Goal: Information Seeking & Learning: Learn about a topic

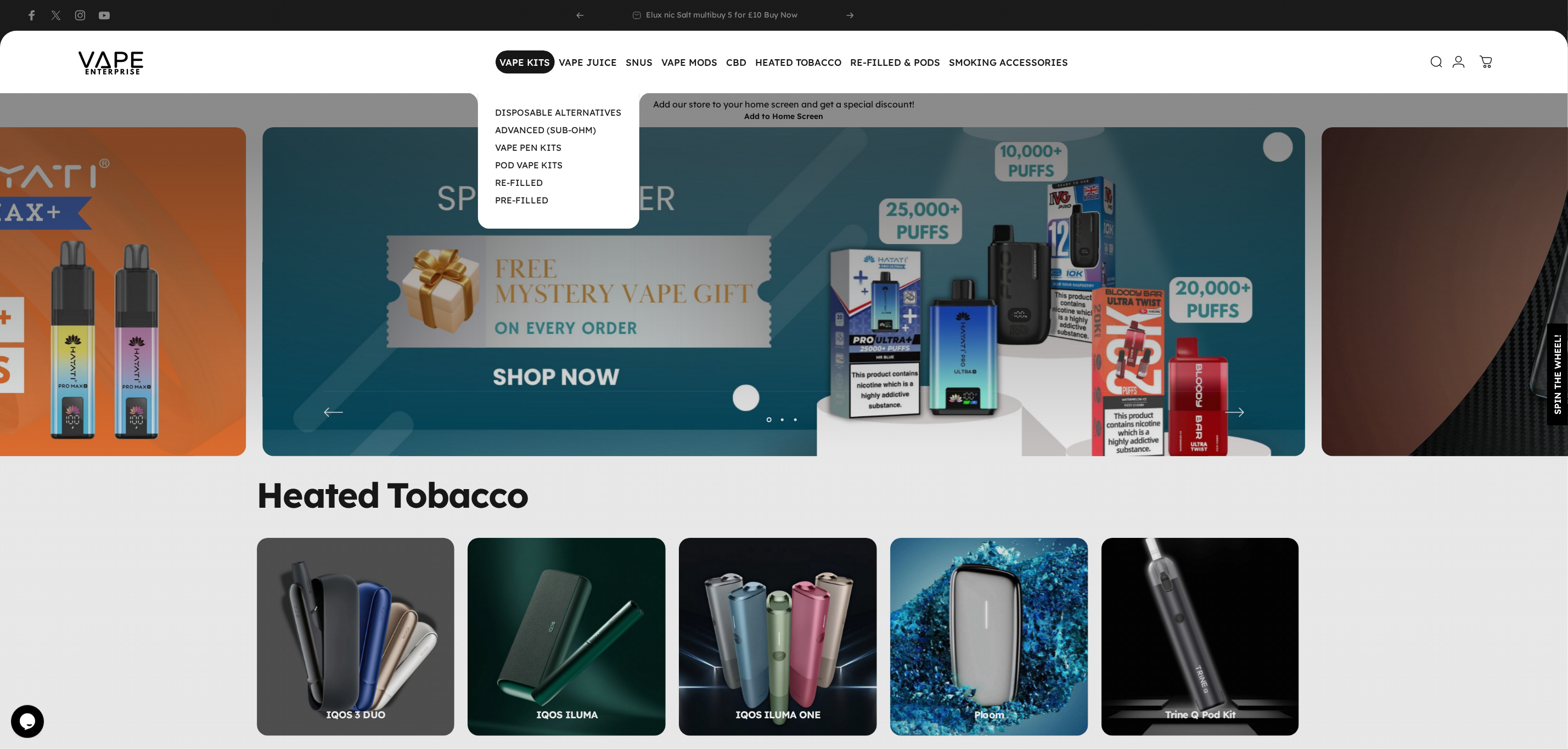
drag, startPoint x: 529, startPoint y: 69, endPoint x: 522, endPoint y: 61, distance: 10.6
click at [522, 61] on magnet-element "VAPE KITS VAPE KITS" at bounding box center [525, 62] width 59 height 23
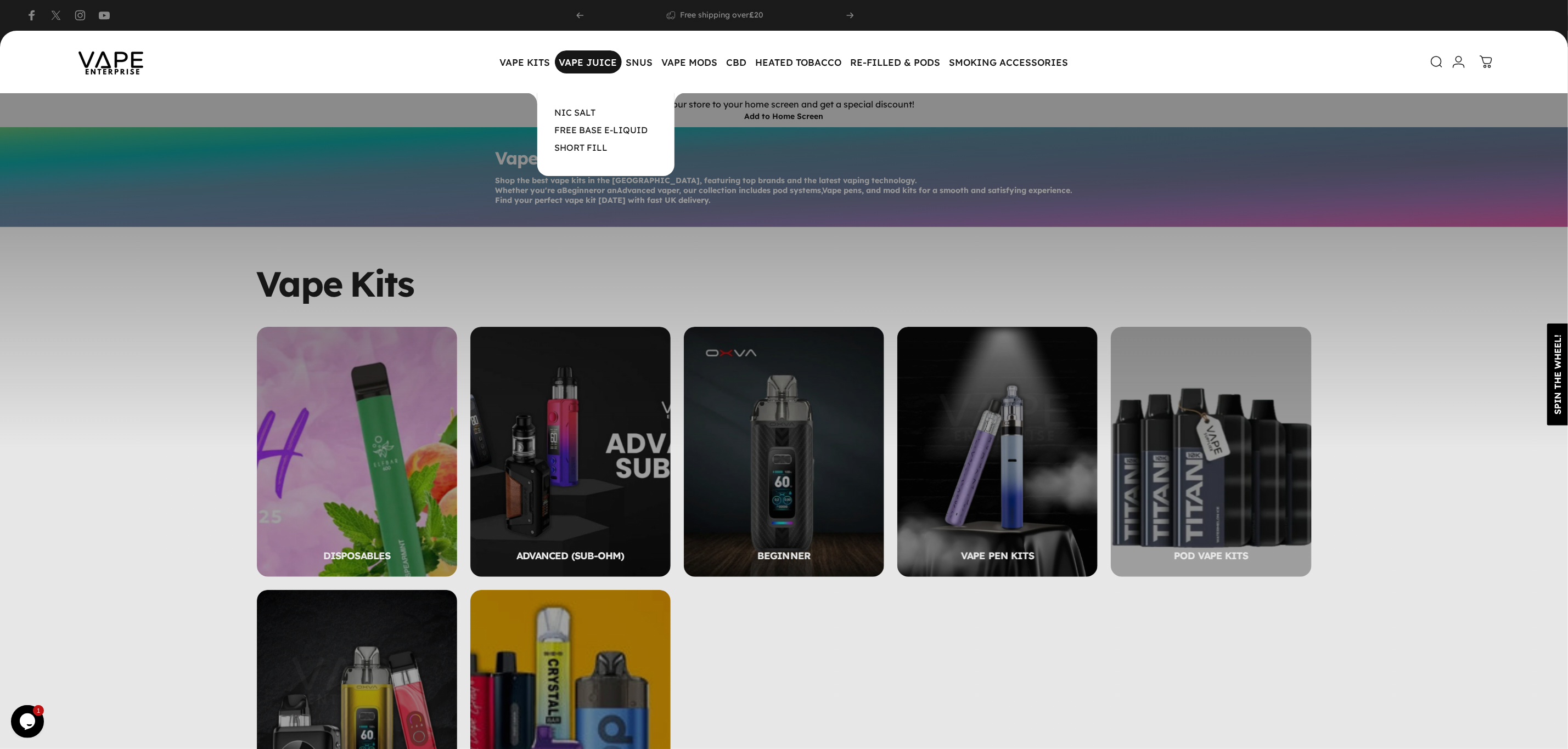
click at [606, 59] on magnet-element "VAPE JUICE VAPE JUICE" at bounding box center [588, 62] width 67 height 23
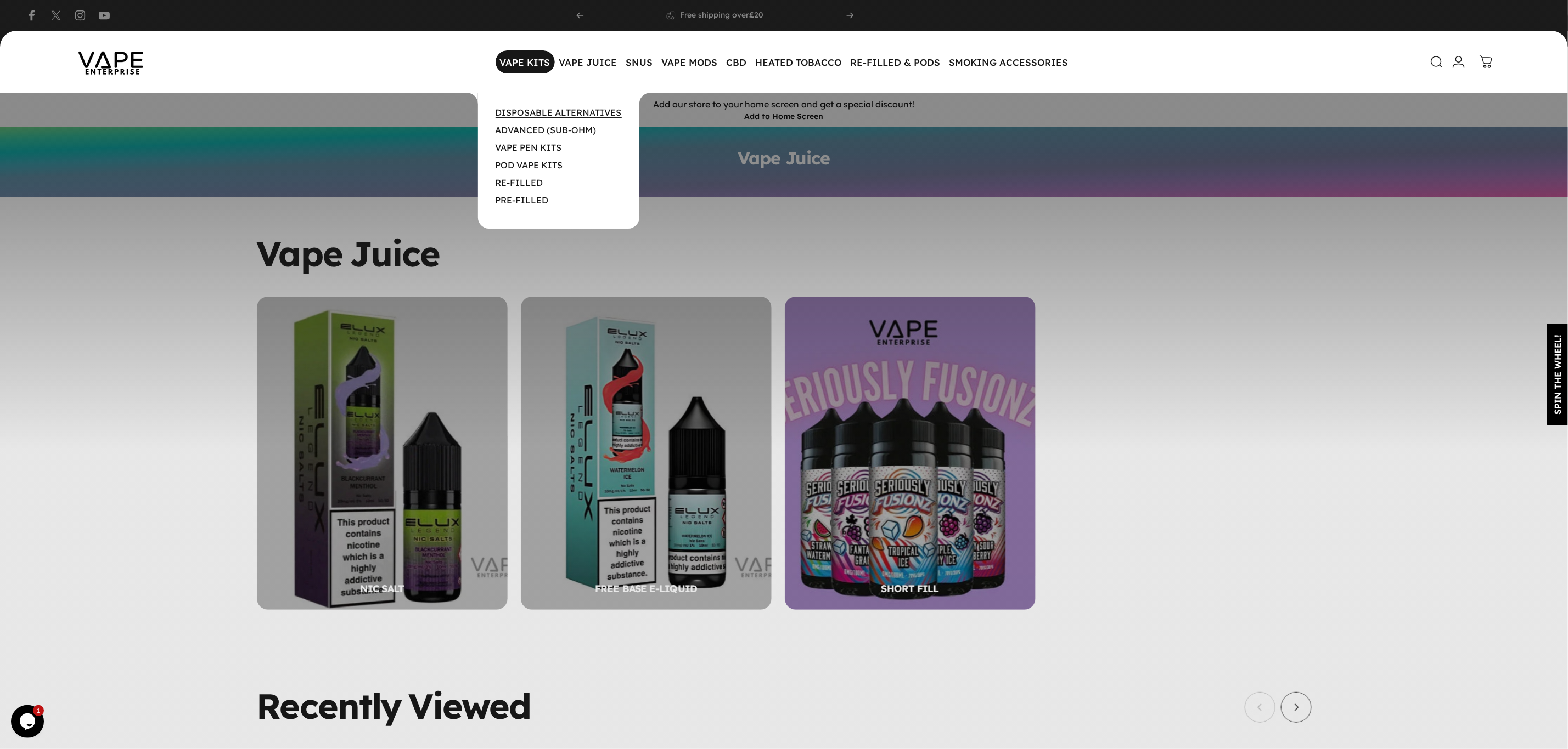
click at [530, 108] on link "DISPOSABLE ALTERNATIVES" at bounding box center [559, 112] width 126 height 11
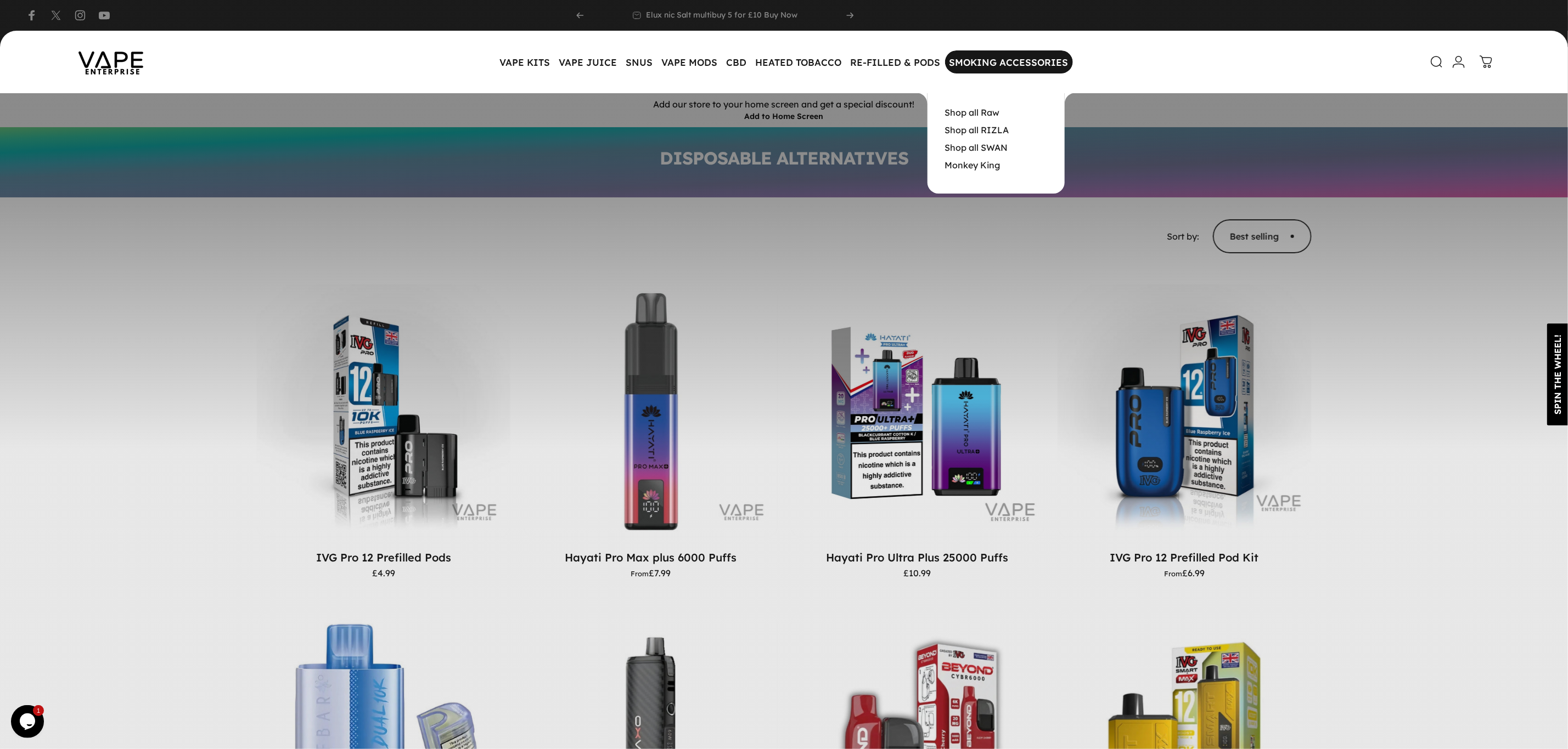
click at [973, 64] on magnet-element "SMOKING ACCESSORIES SMOKING ACCESSORIES" at bounding box center [1009, 62] width 128 height 23
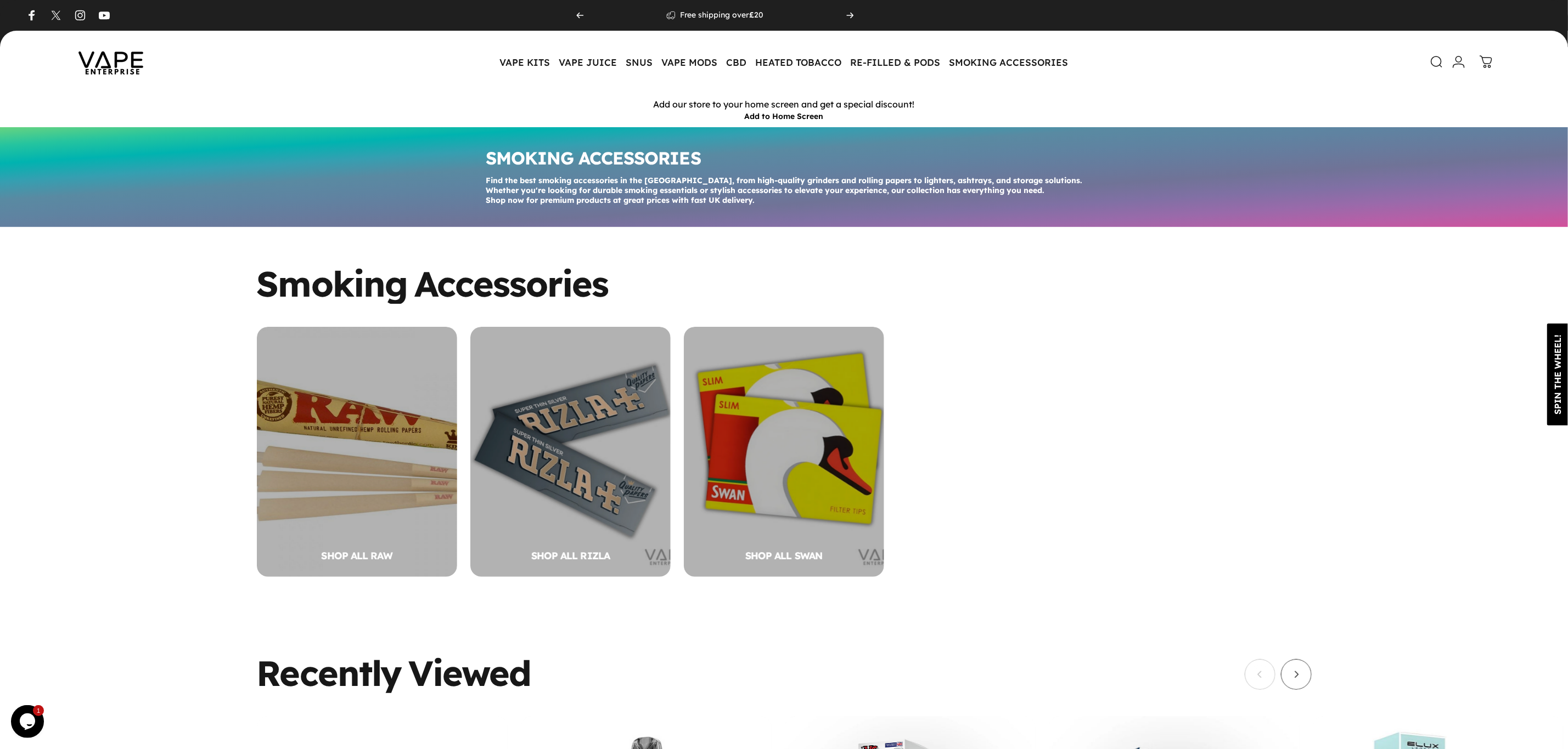
click at [123, 75] on img at bounding box center [110, 62] width 99 height 52
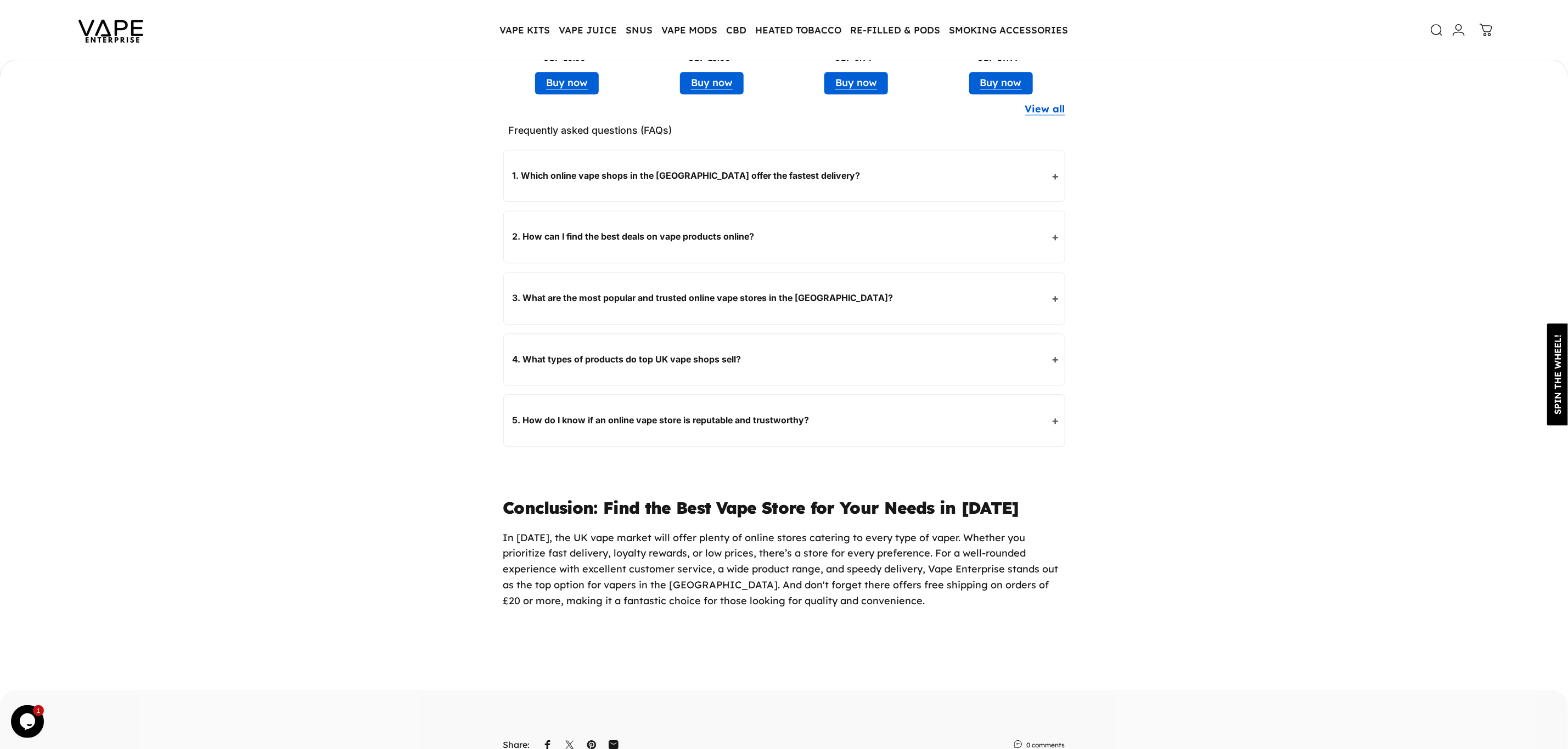
scroll to position [8144, 0]
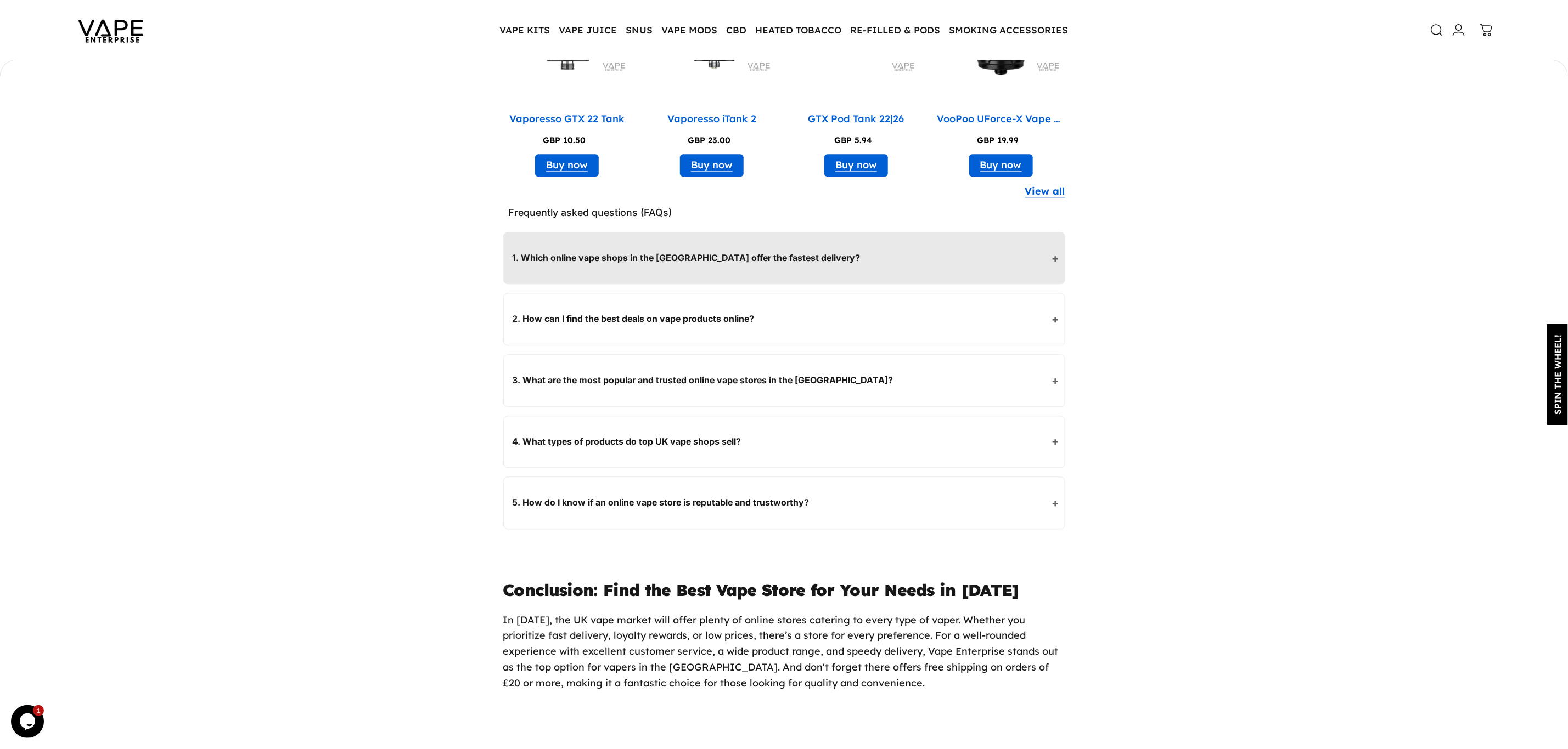
click at [1050, 259] on p "1. Which online vape shops in the UK offer the fastest delivery?" at bounding box center [782, 258] width 538 height 14
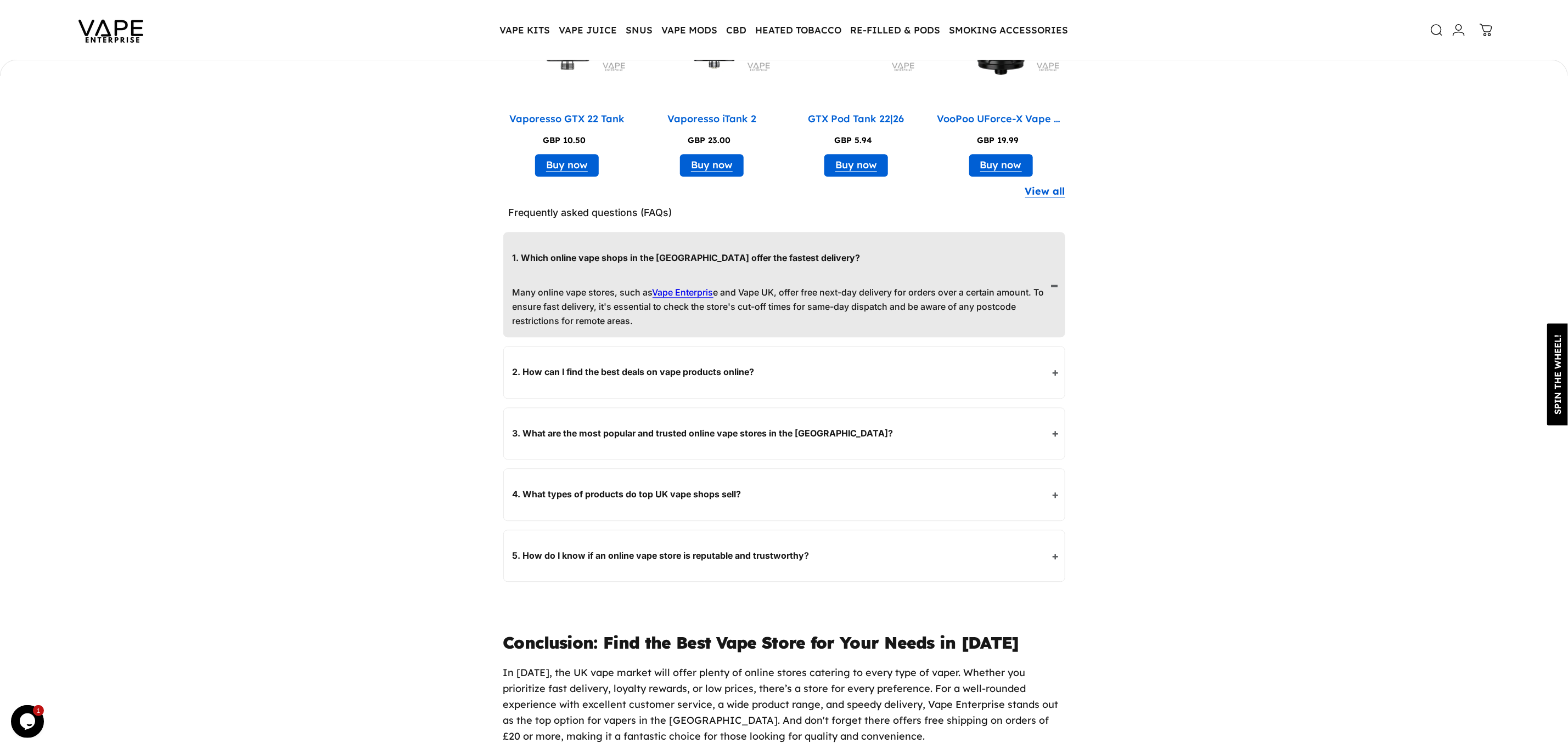
click at [1002, 252] on p "1. Which online vape shops in the UK offer the fastest delivery?" at bounding box center [782, 258] width 538 height 14
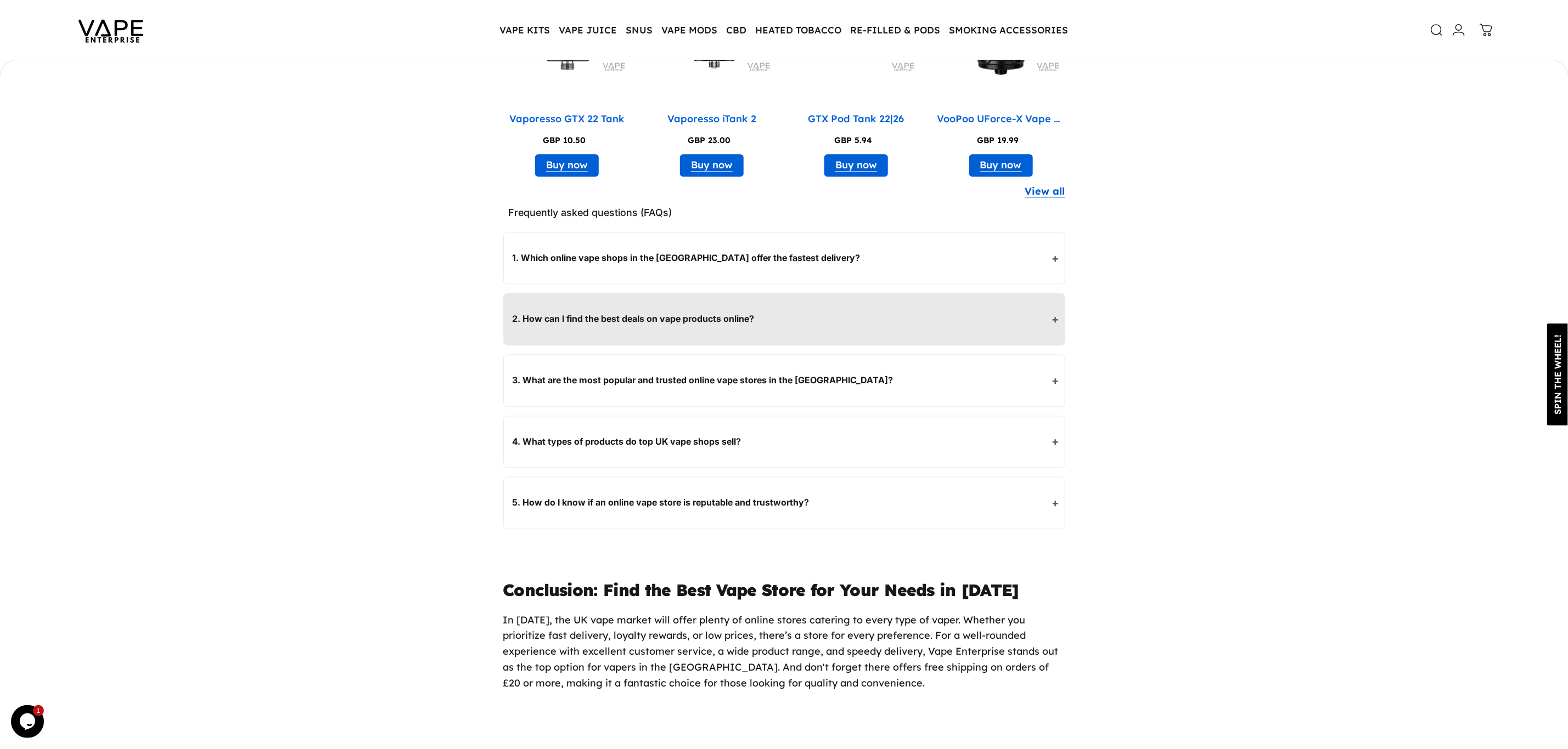
click at [876, 320] on p "2. How can I find the best deals on vape products online?" at bounding box center [782, 319] width 538 height 14
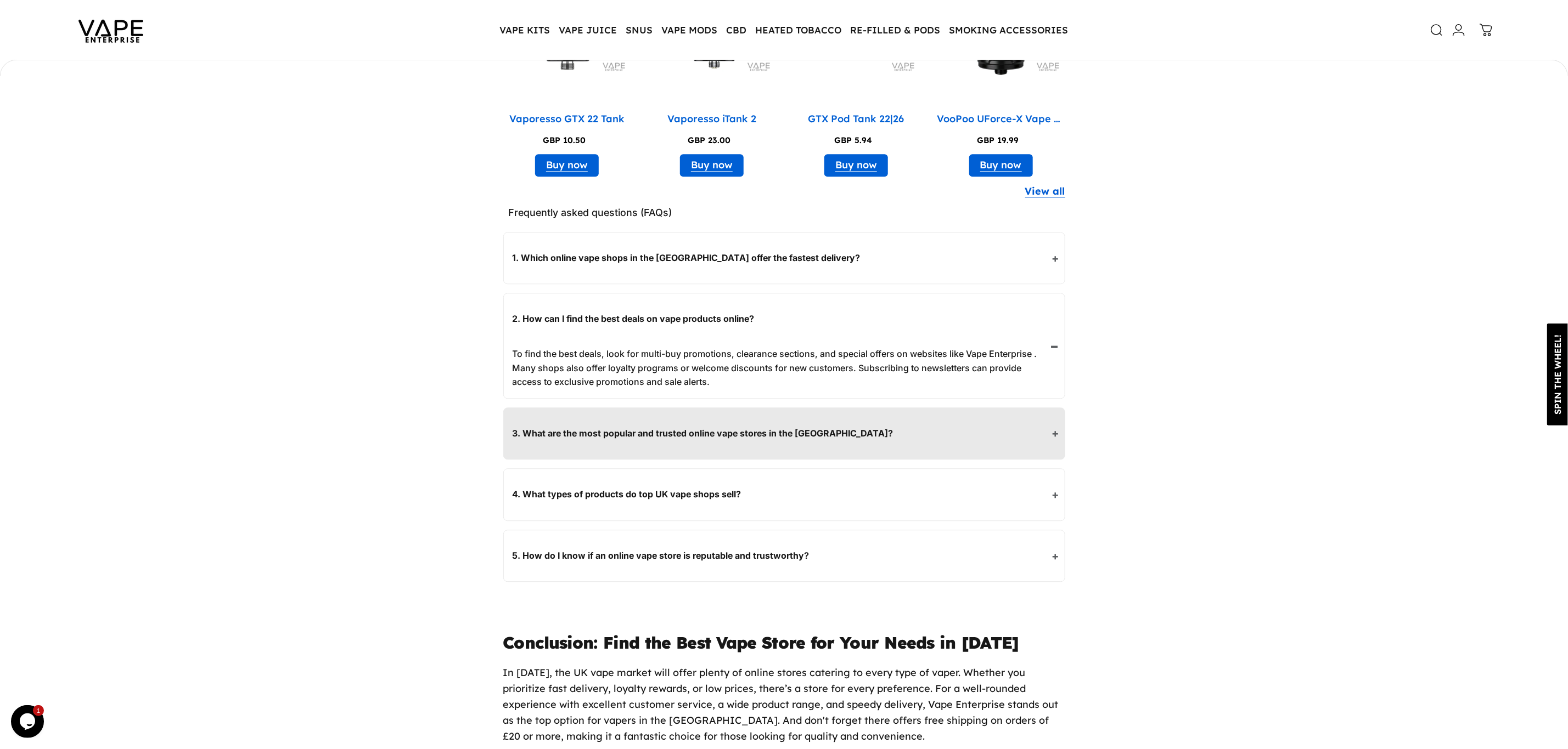
drag, startPoint x: 738, startPoint y: 435, endPoint x: 751, endPoint y: 430, distance: 13.9
click at [738, 434] on p "3. What are the most popular and trusted online vape stores in the [GEOGRAPHIC_…" at bounding box center [782, 434] width 538 height 14
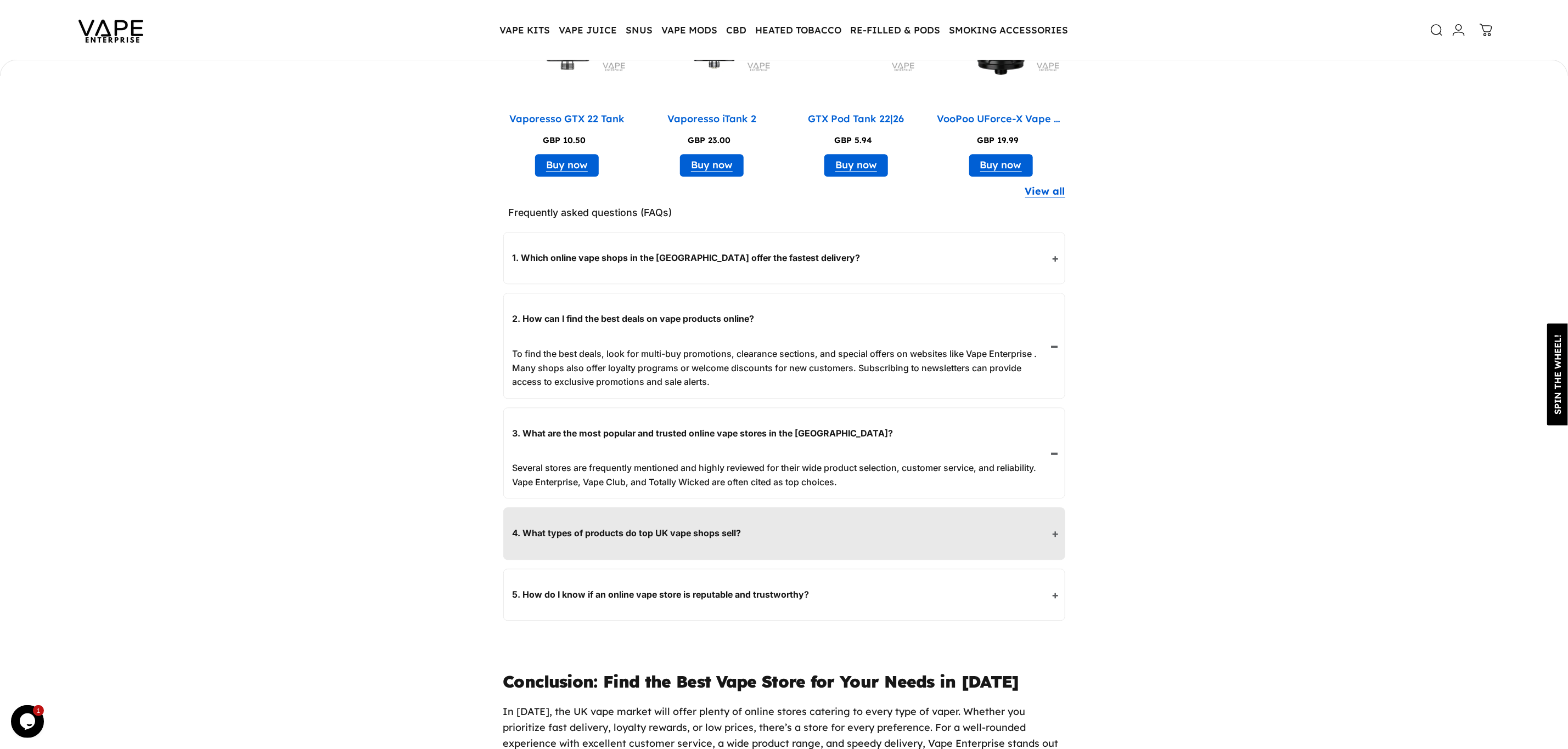
drag, startPoint x: 759, startPoint y: 537, endPoint x: 766, endPoint y: 527, distance: 12.2
click at [760, 536] on p "4. What types of products do top UK vape shops sell?" at bounding box center [782, 534] width 538 height 14
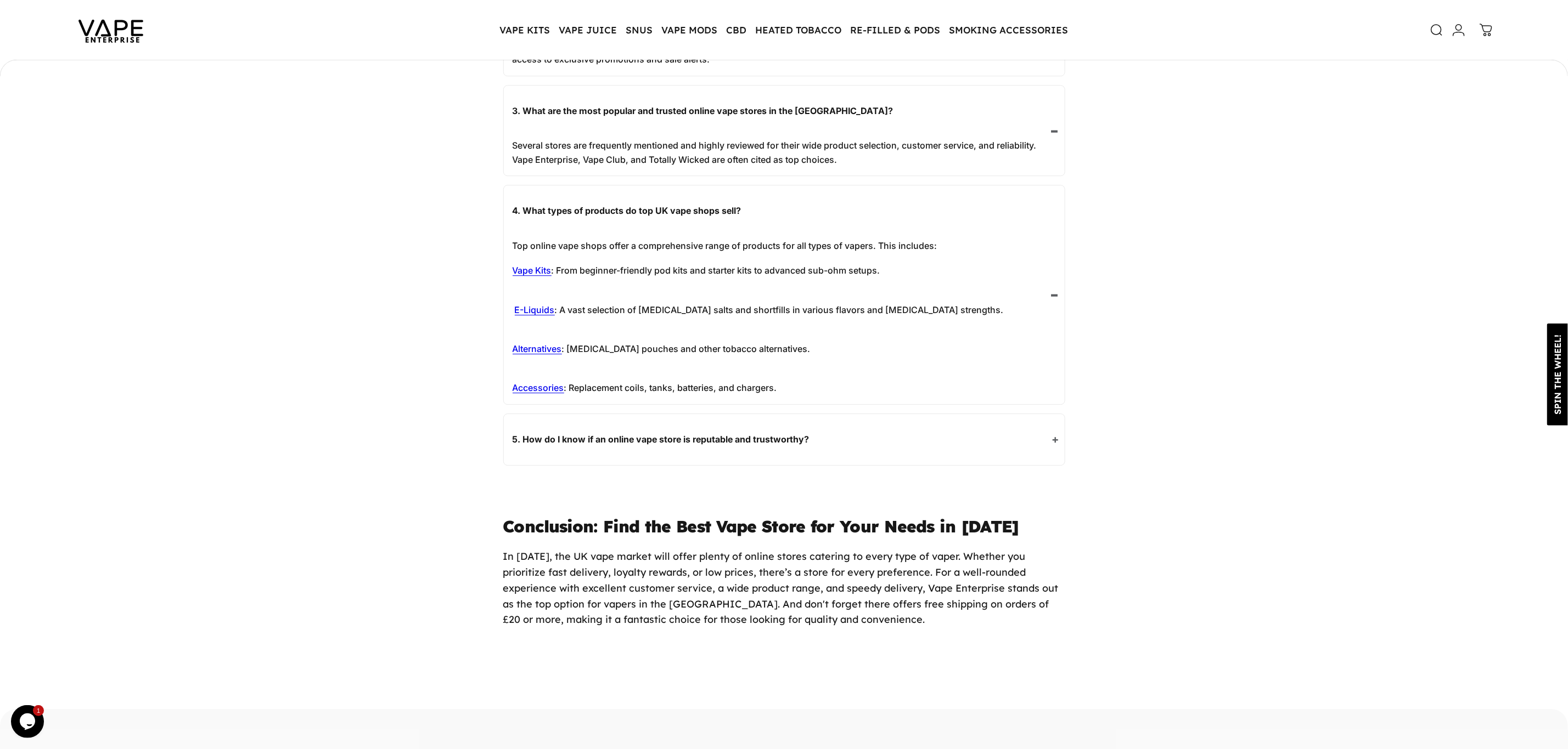
scroll to position [8473, 0]
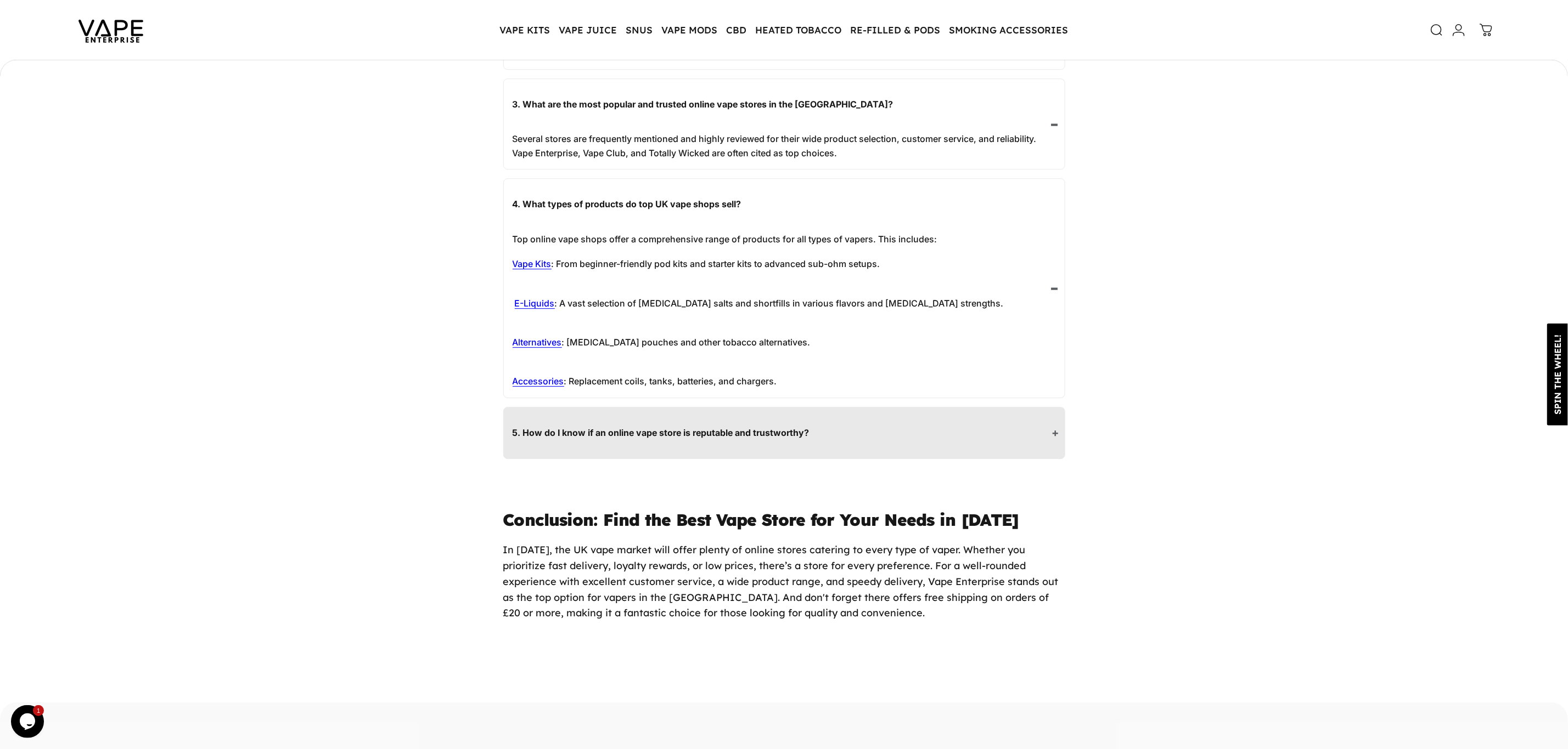
click at [777, 428] on p "5. How do I know if an online vape store is reputable and trustworthy?" at bounding box center [782, 433] width 538 height 14
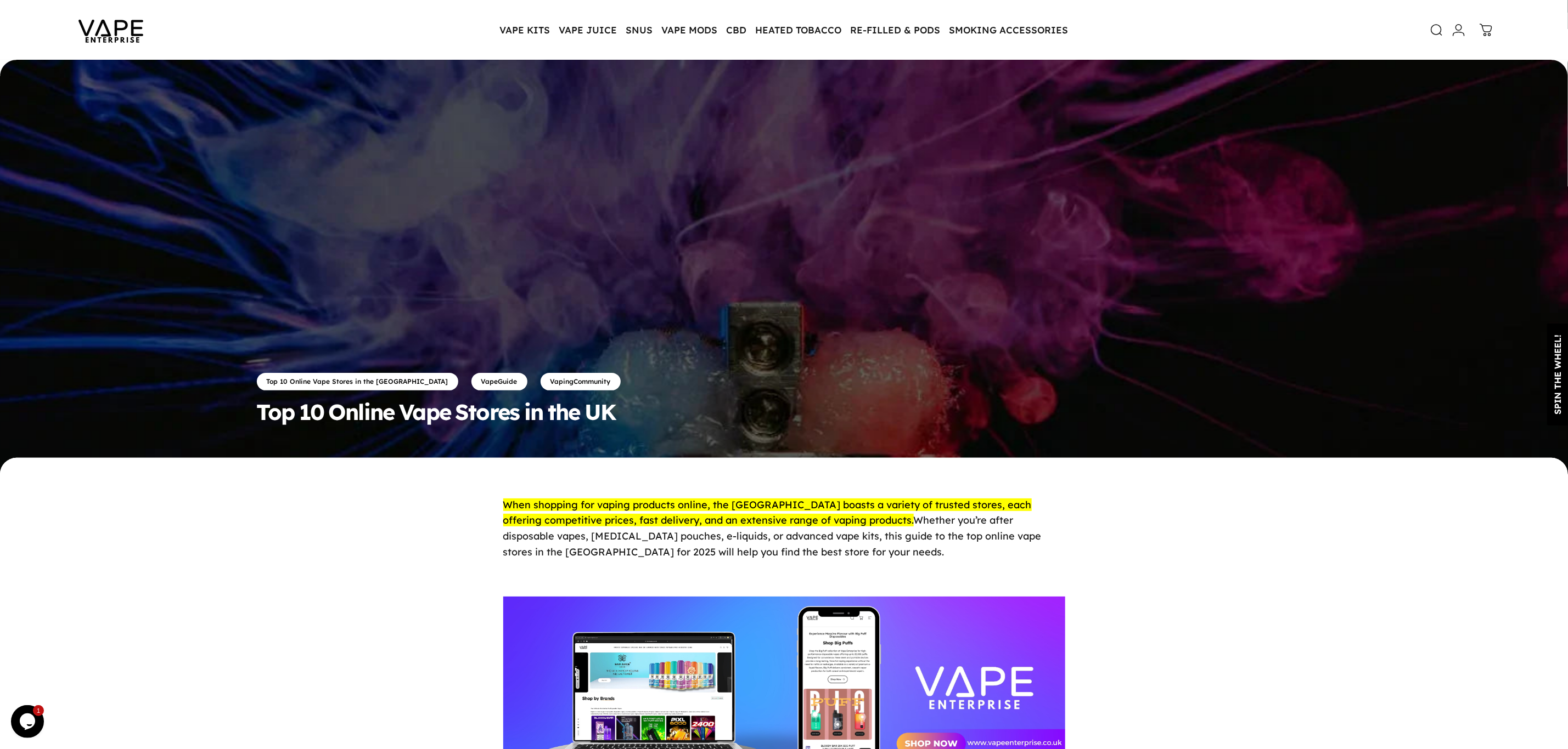
scroll to position [0, 0]
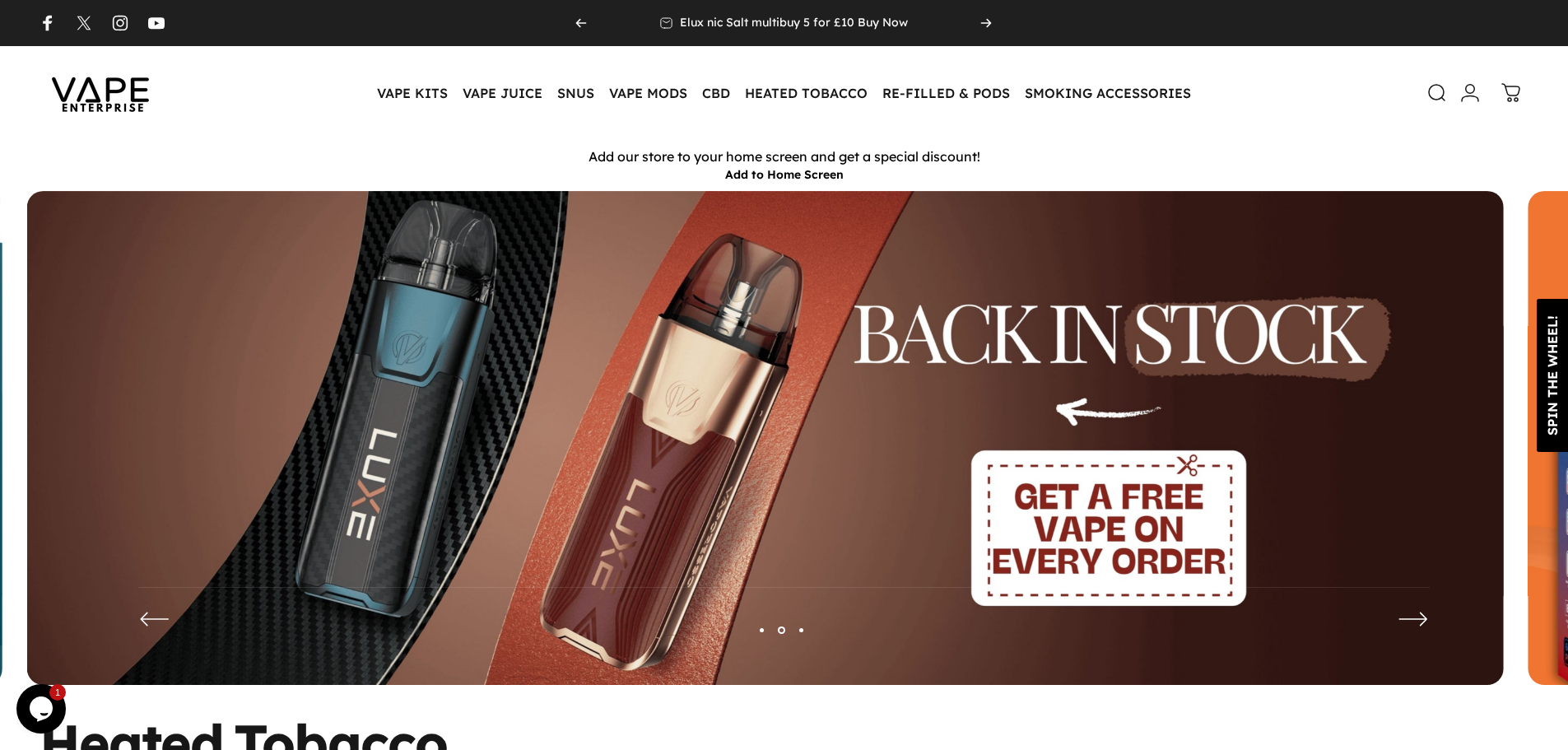
drag, startPoint x: 163, startPoint y: 106, endPoint x: 112, endPoint y: 82, distance: 56.4
click at [163, 105] on img at bounding box center [100, 93] width 148 height 77
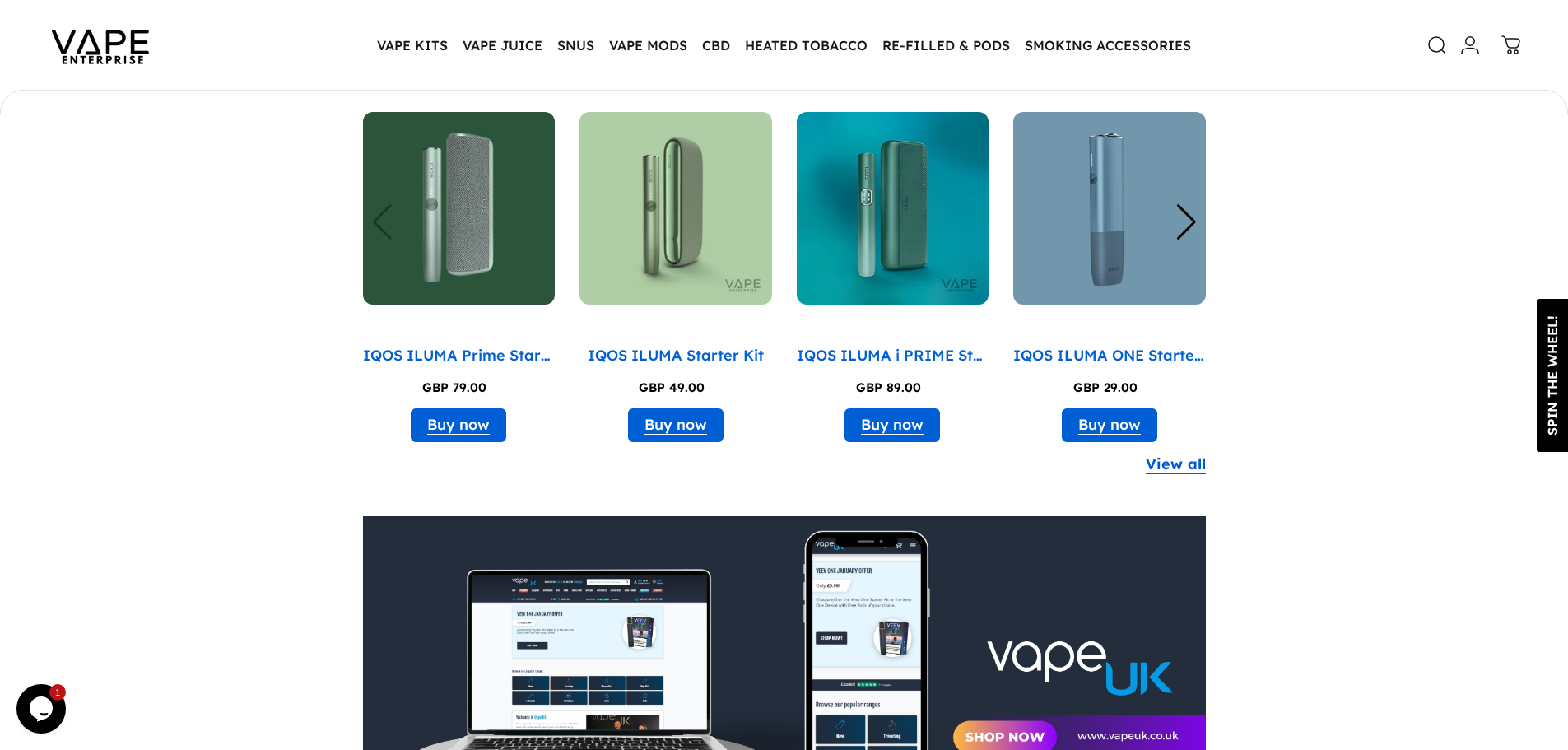
scroll to position [5321, 0]
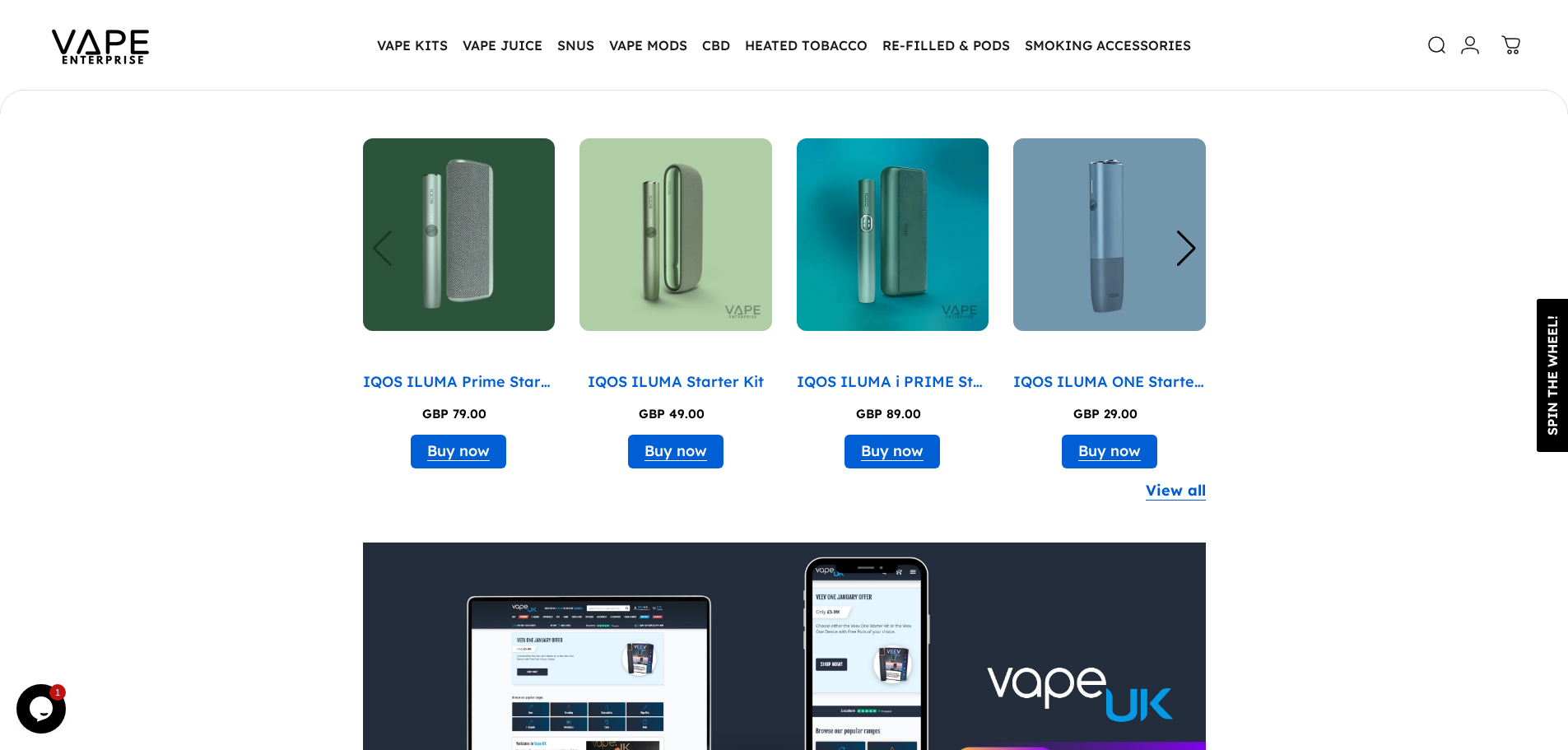
click at [1189, 245] on div "Next slide" at bounding box center [1186, 248] width 22 height 36
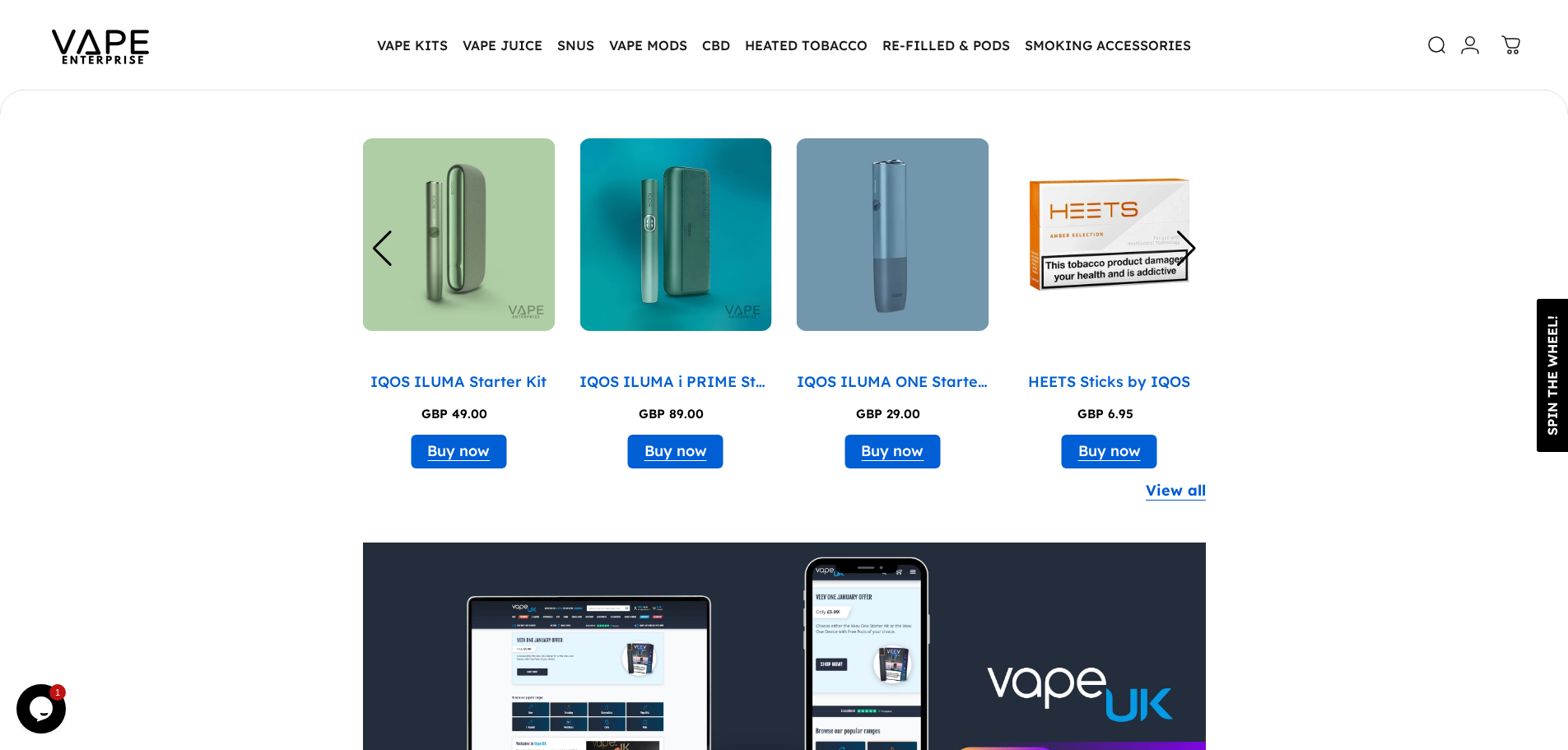
click at [1189, 245] on div "Next slide" at bounding box center [1186, 248] width 22 height 36
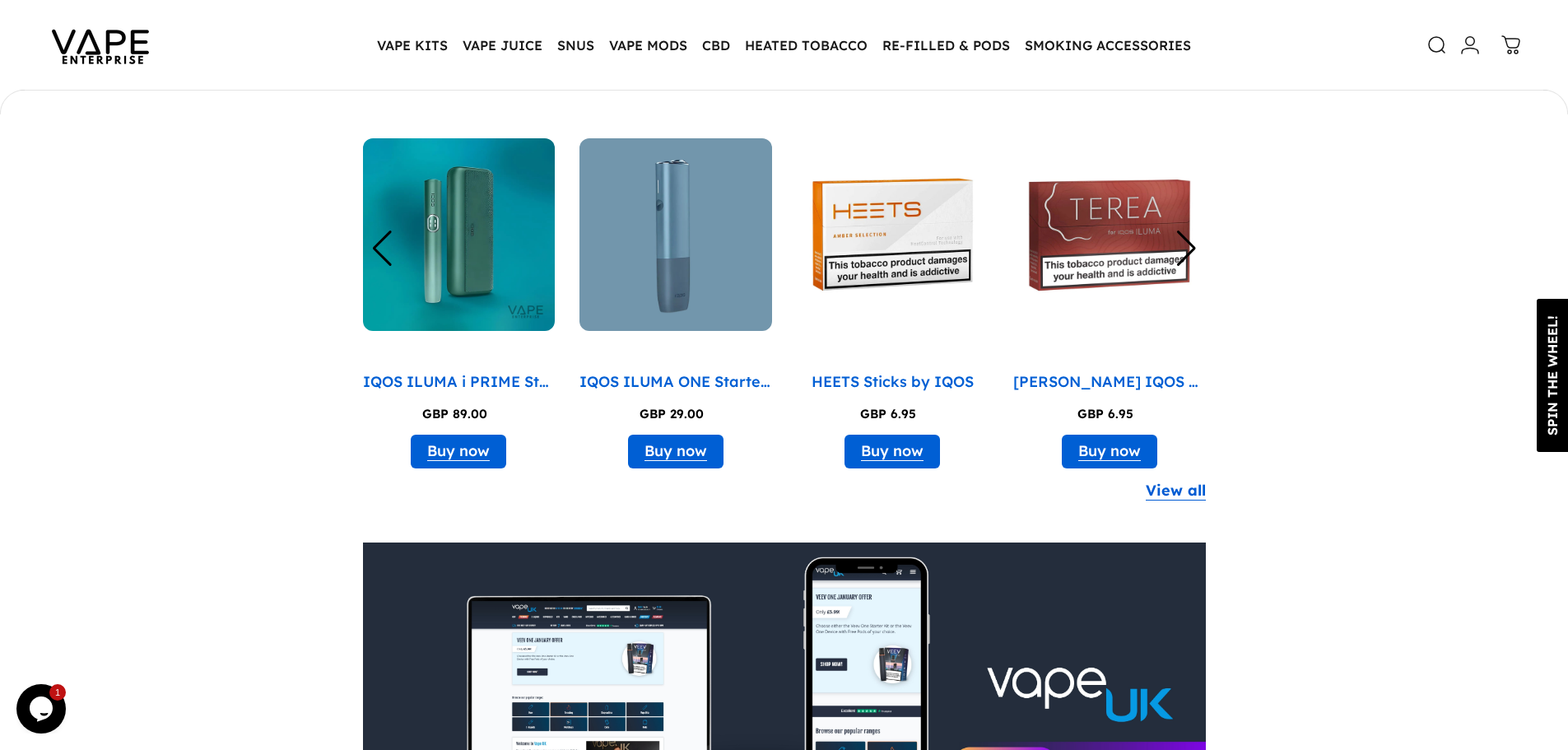
click at [1189, 245] on div "Next slide" at bounding box center [1186, 248] width 22 height 36
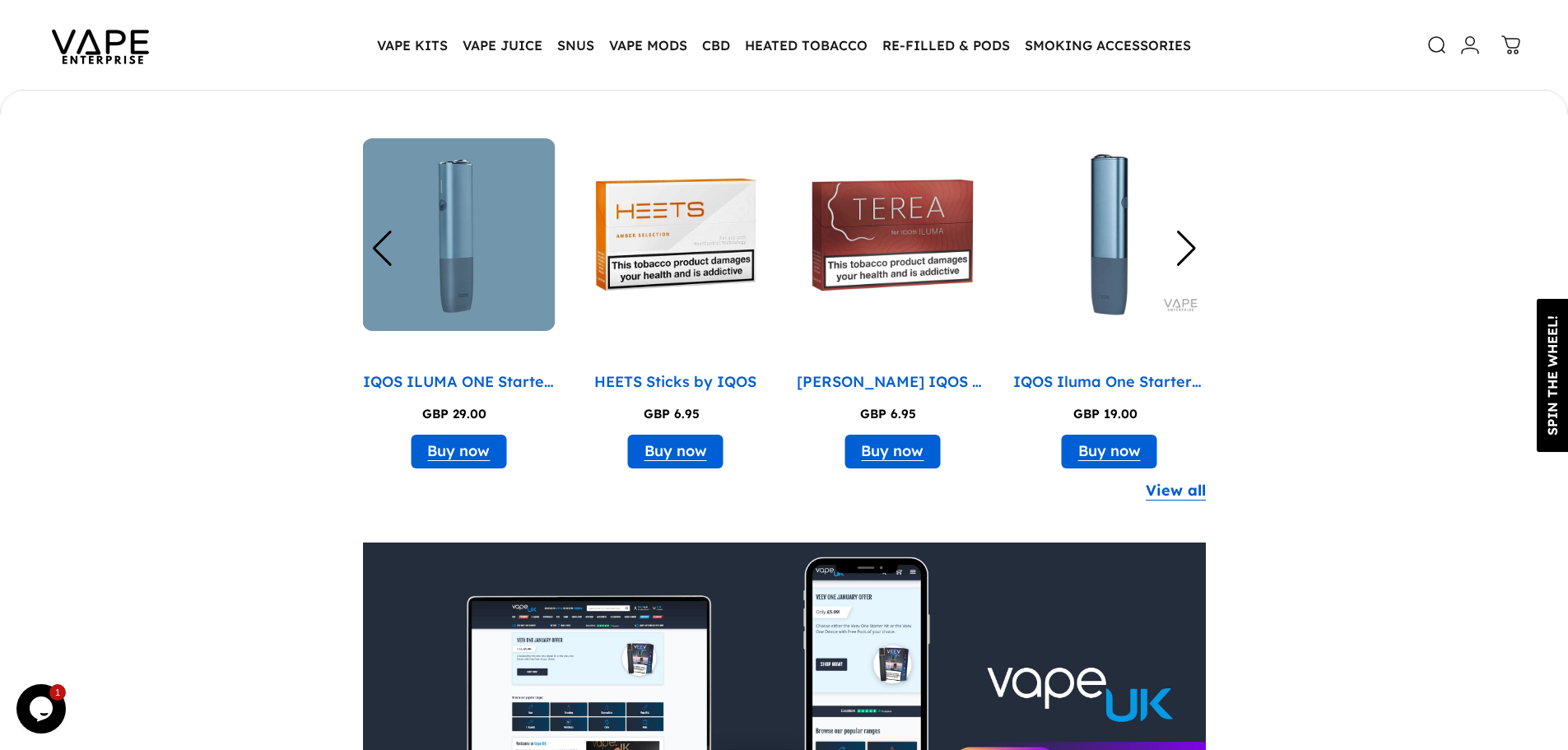
click at [1189, 245] on div "Next slide" at bounding box center [1186, 248] width 22 height 36
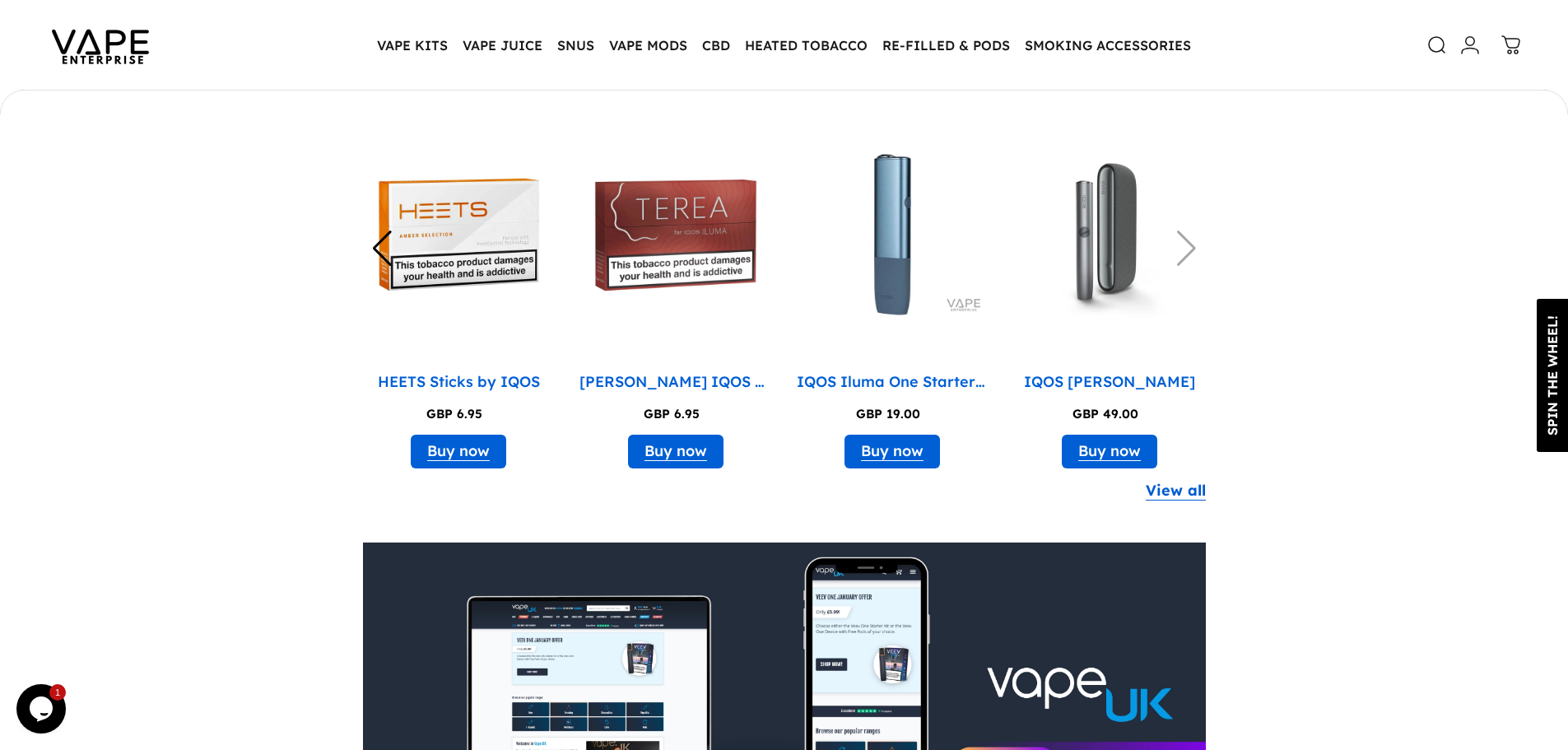
click at [377, 240] on div "Previous slide" at bounding box center [382, 248] width 22 height 36
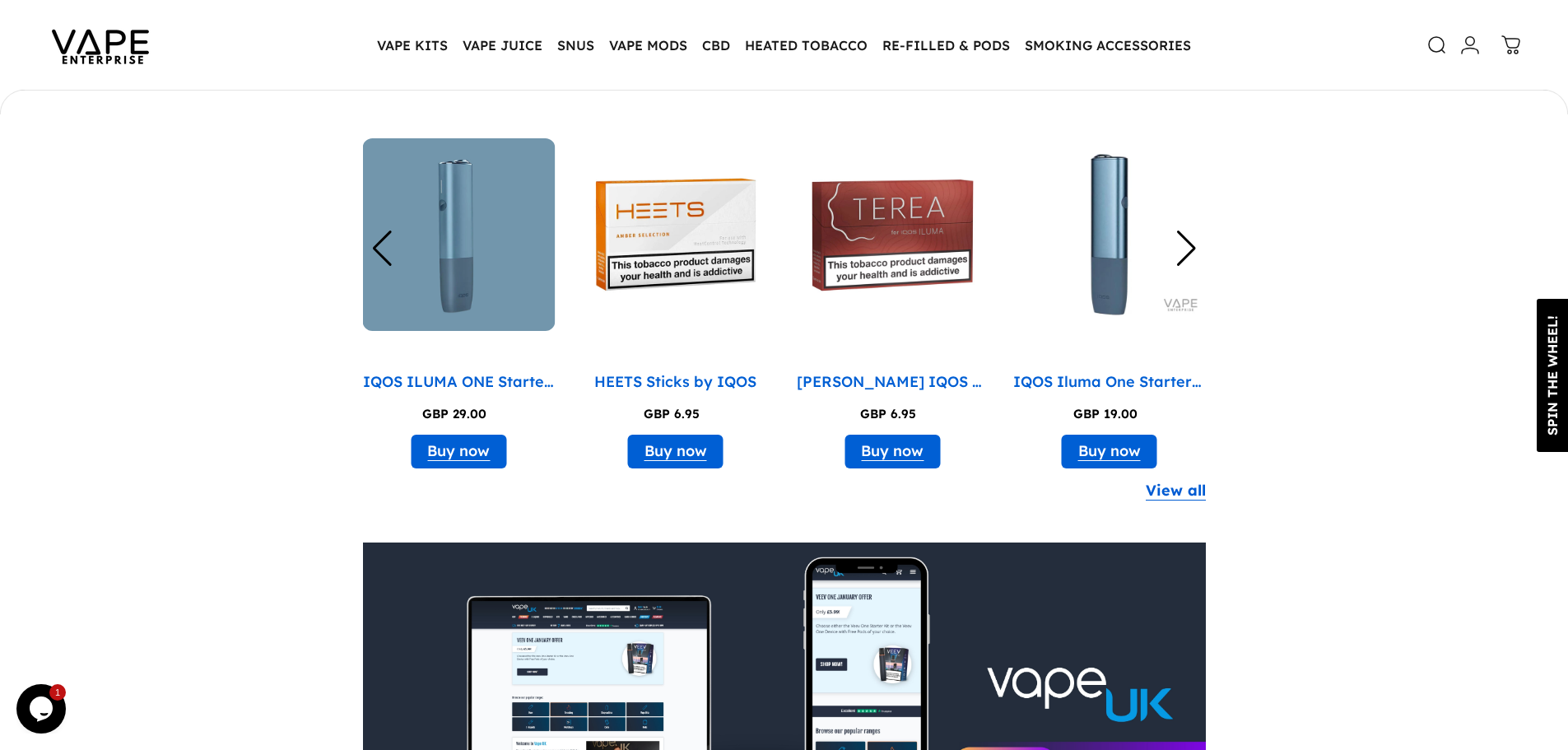
click at [377, 240] on div "Previous slide" at bounding box center [382, 248] width 22 height 36
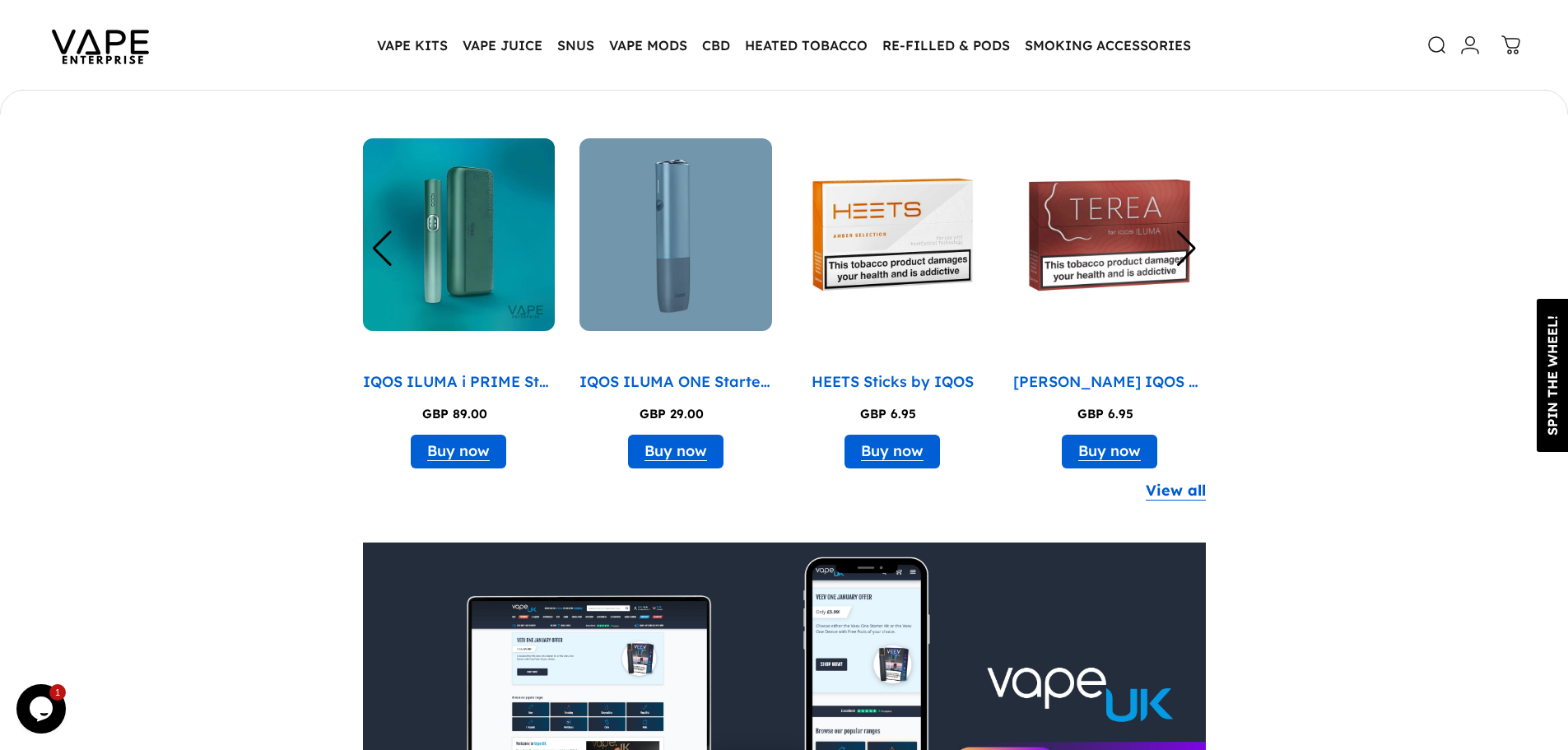
click at [1183, 232] on div "Next slide" at bounding box center [1186, 248] width 22 height 36
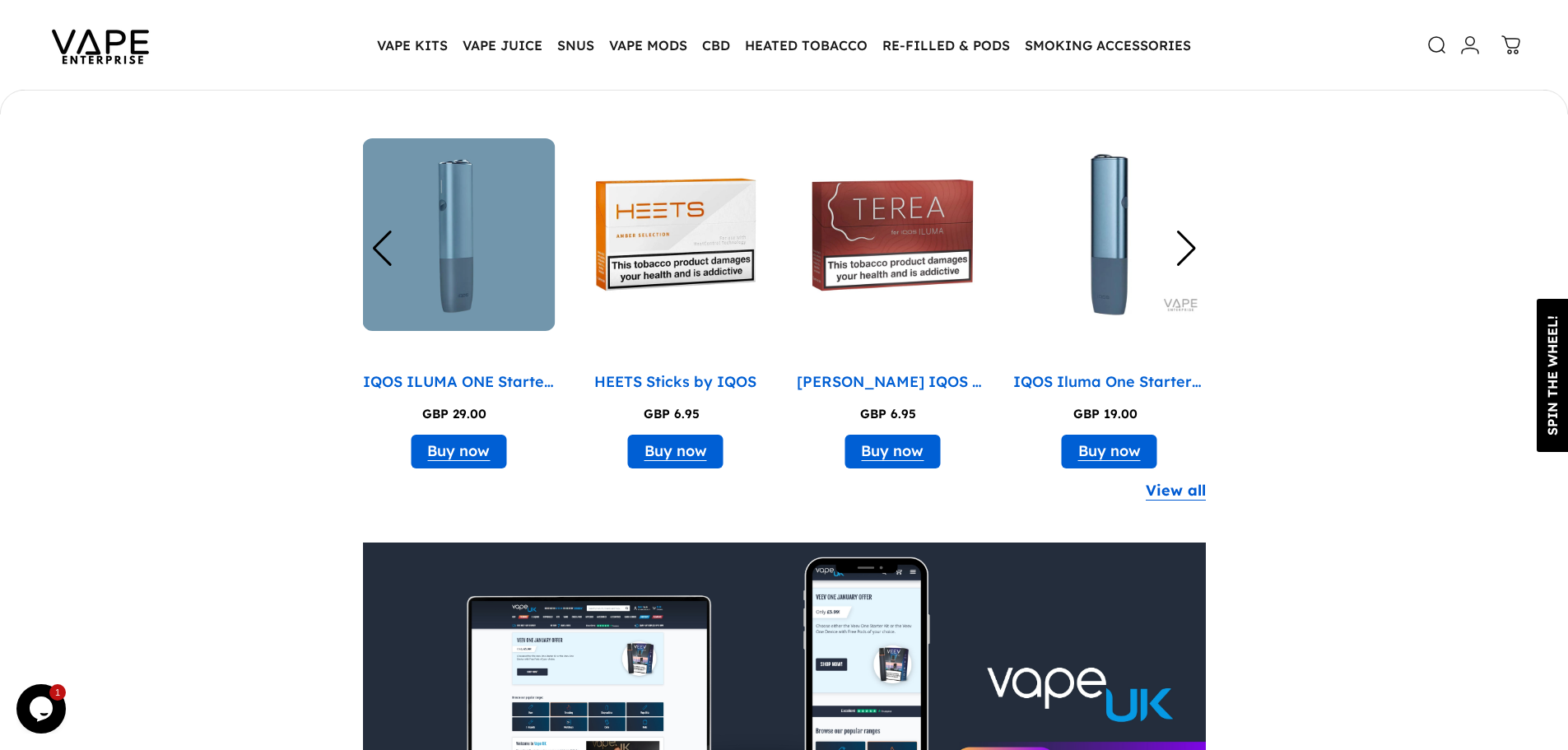
click at [1183, 232] on div "Next slide" at bounding box center [1186, 248] width 22 height 36
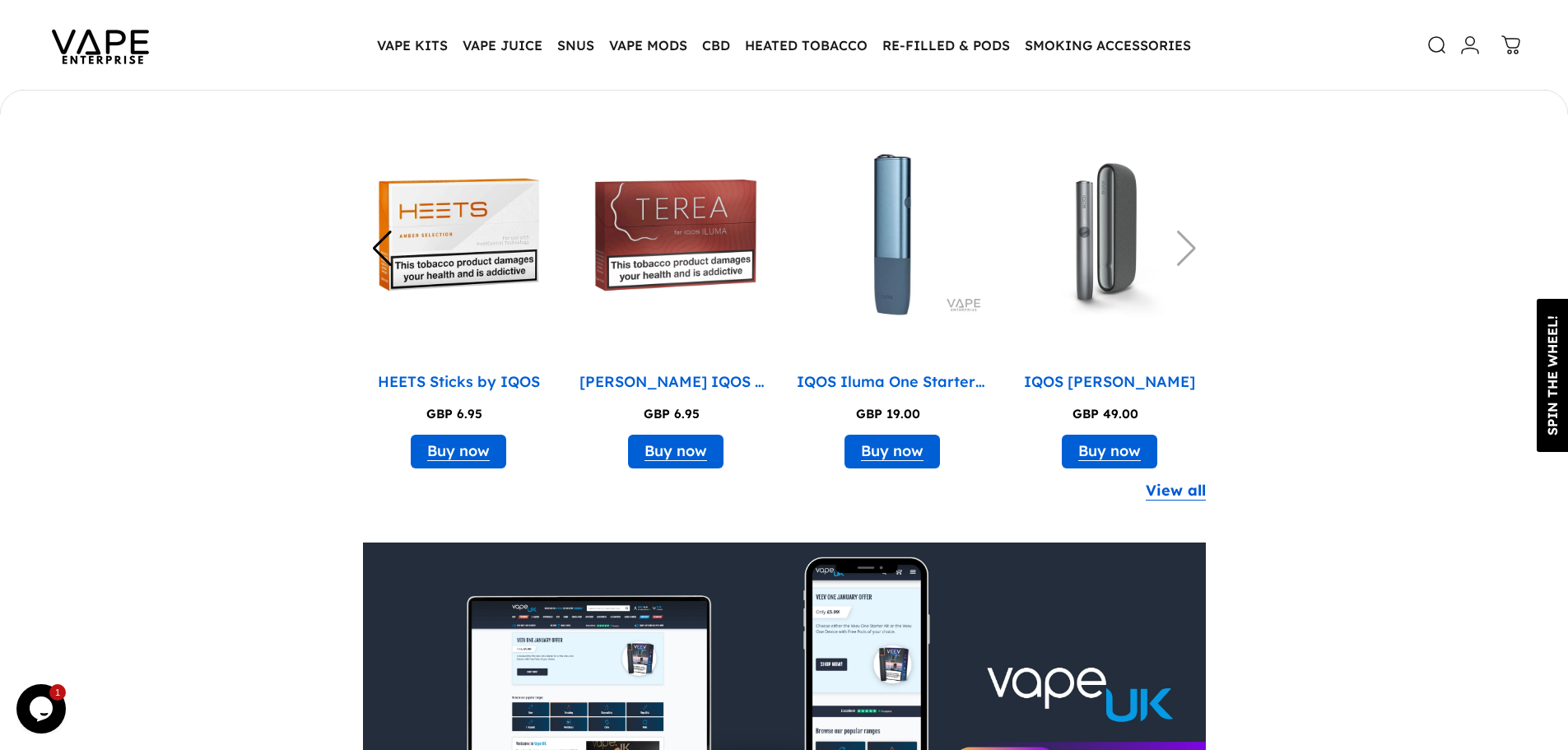
click at [888, 272] on img "7 / 8" at bounding box center [893, 234] width 192 height 193
click at [371, 245] on div "Previous slide" at bounding box center [382, 248] width 22 height 36
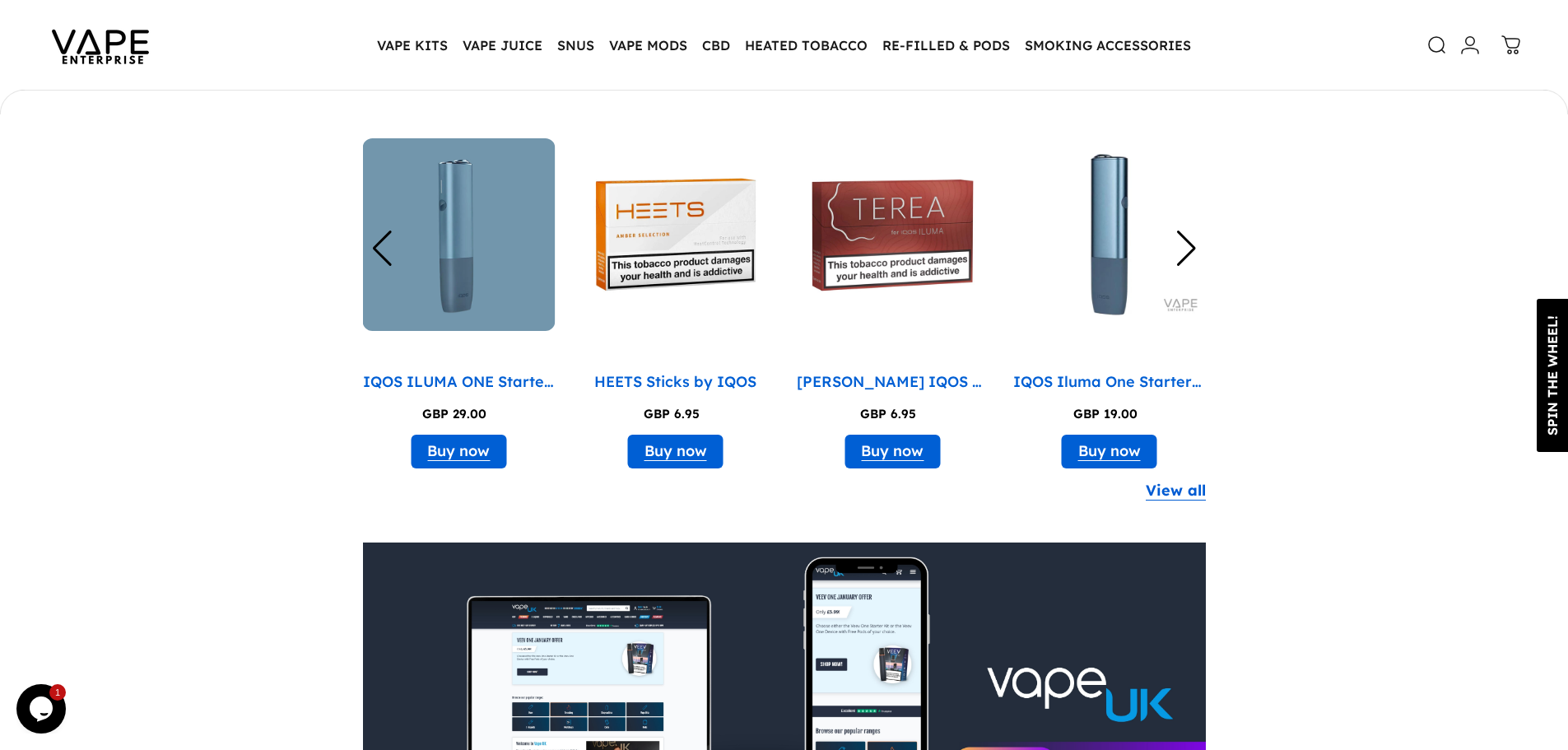
click at [377, 244] on div "Previous slide" at bounding box center [382, 248] width 22 height 36
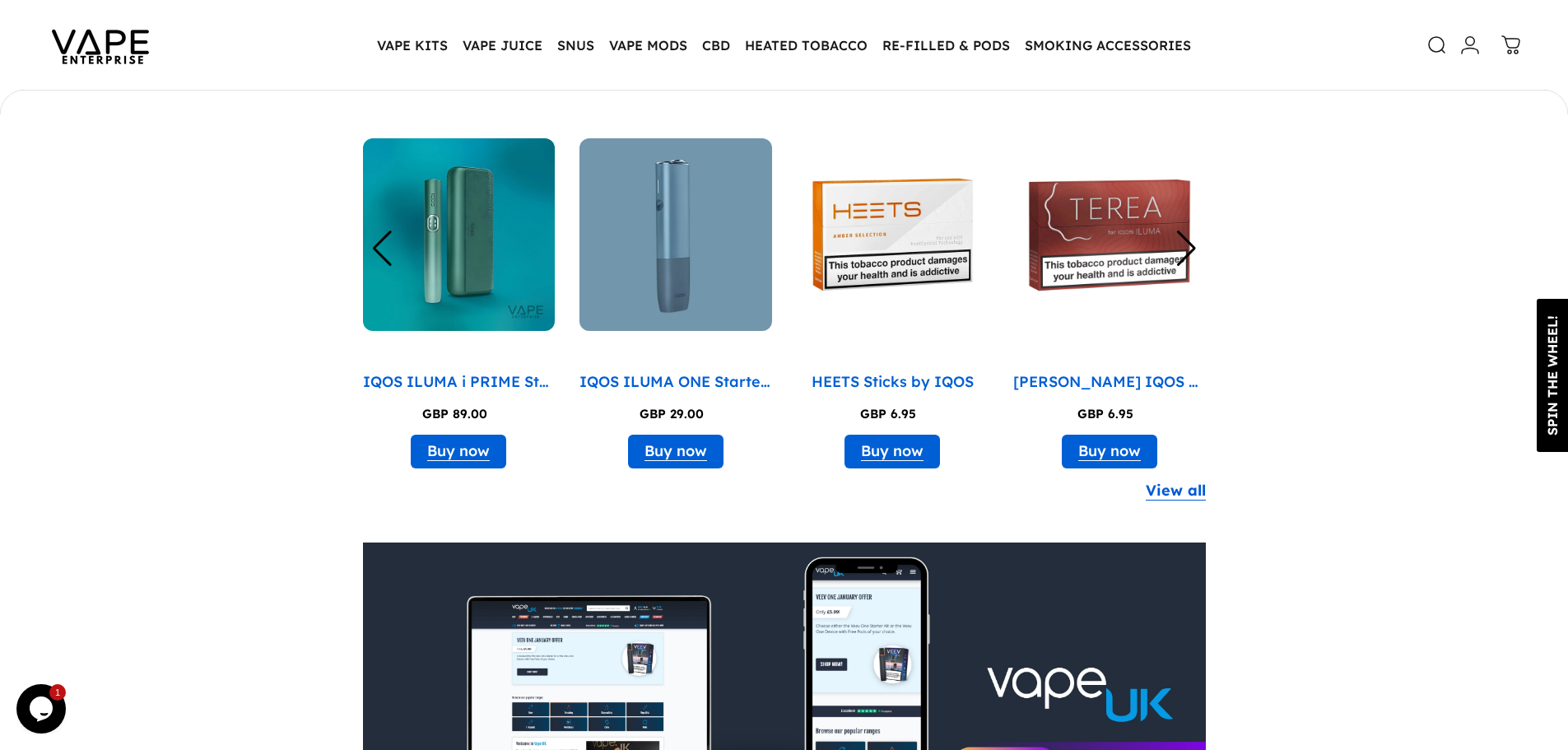
click at [697, 270] on img "4 / 8" at bounding box center [675, 234] width 192 height 193
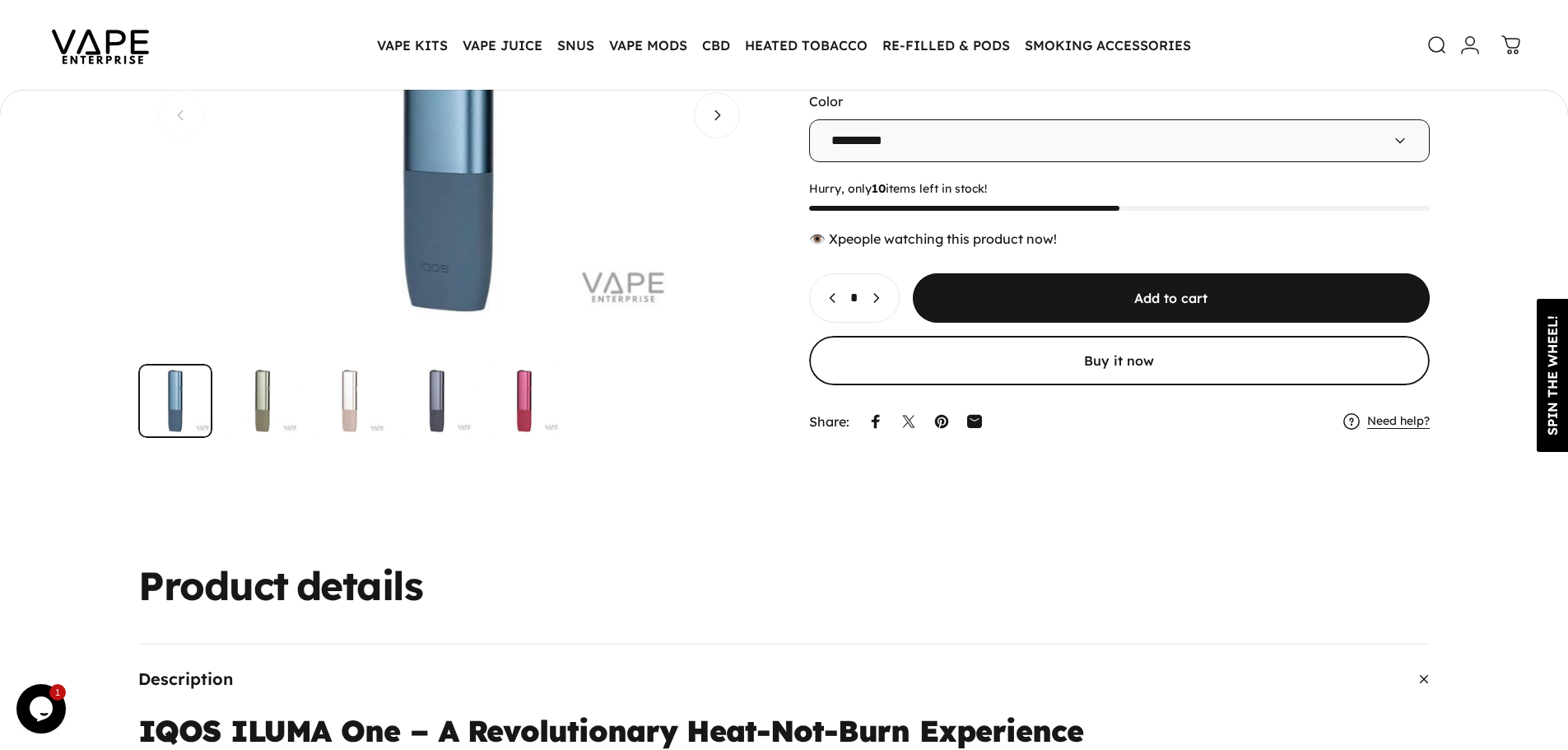
scroll to position [325, 0]
click at [260, 420] on img "Go to item" at bounding box center [262, 402] width 74 height 75
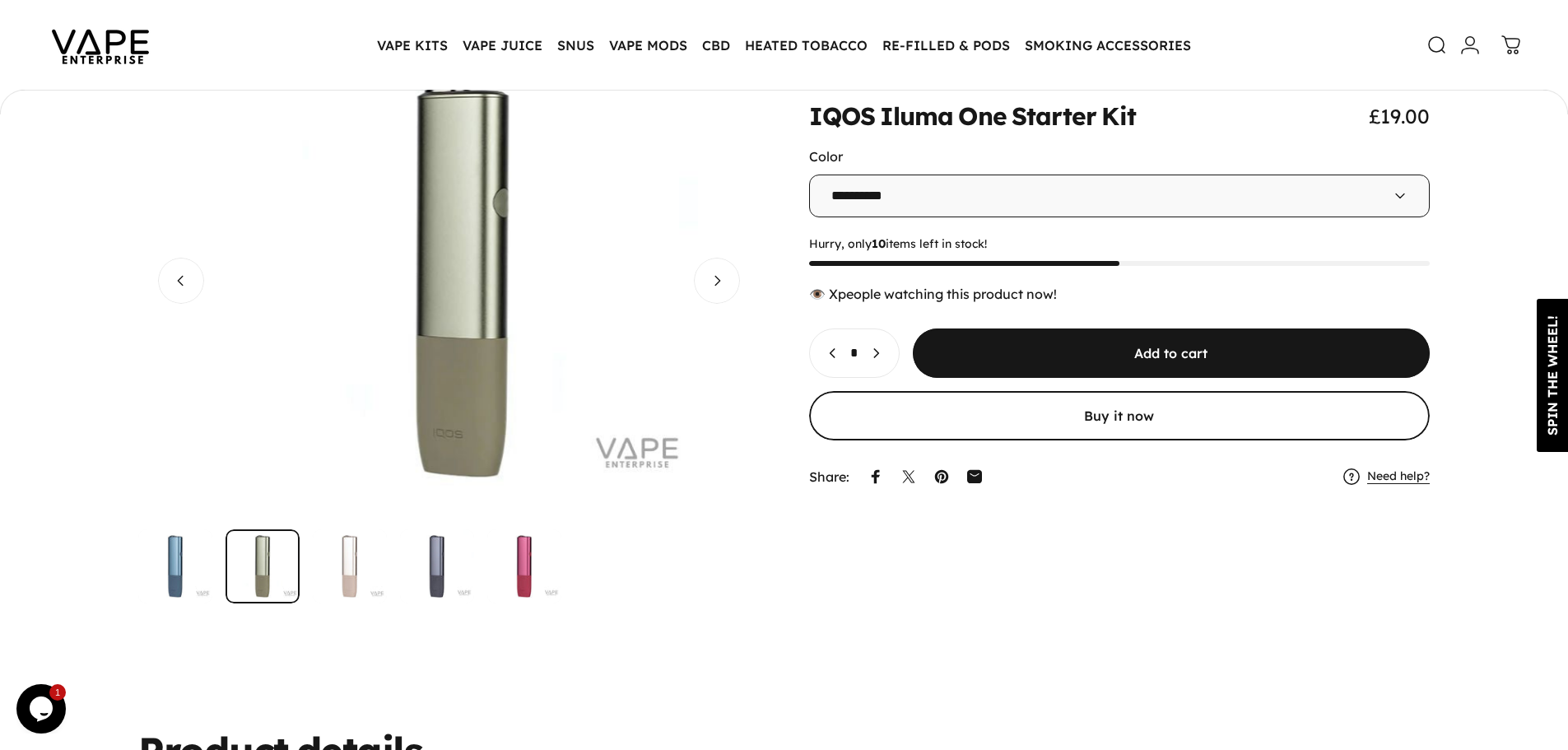
scroll to position [0, 621]
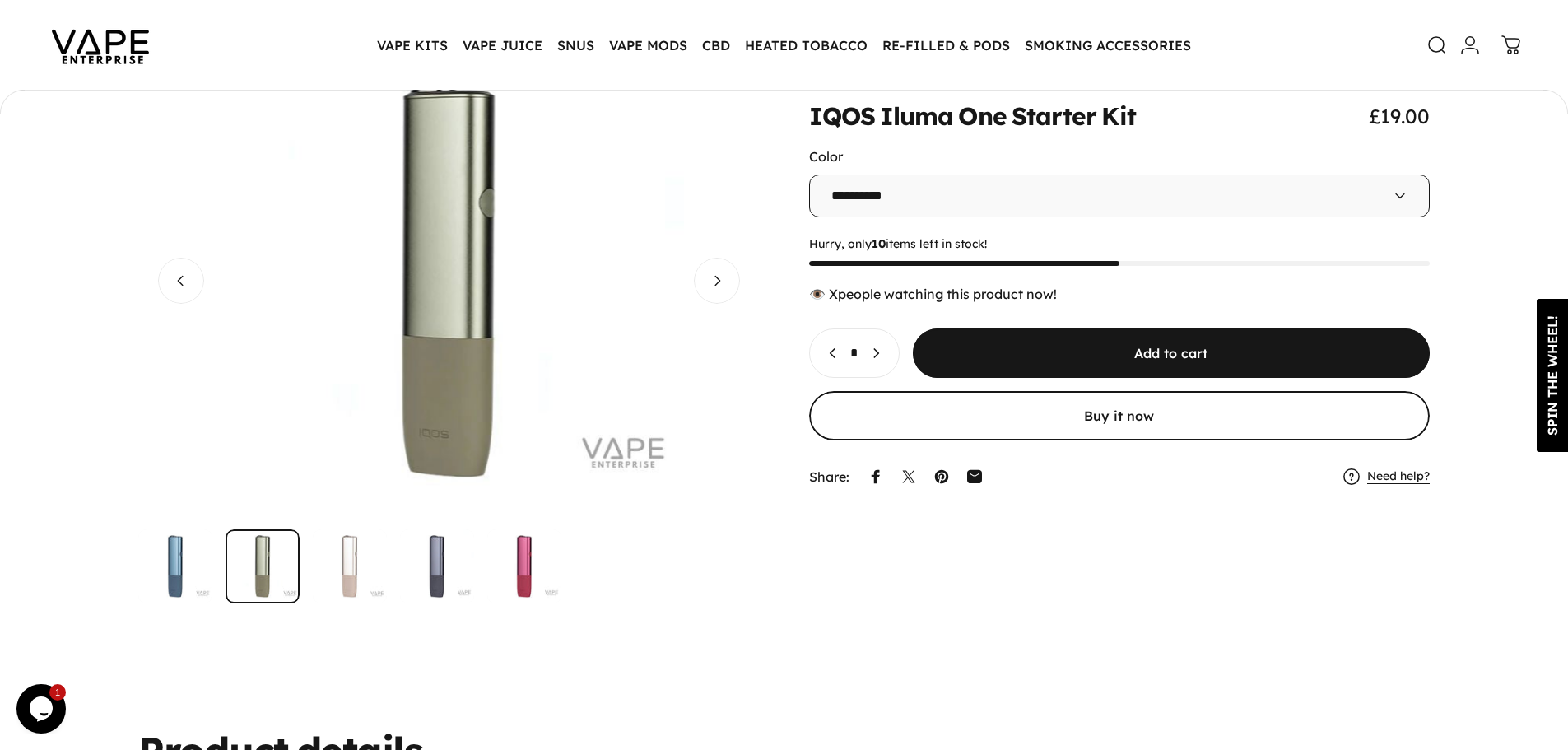
click at [341, 526] on div "Gallery Viewer" at bounding box center [449, 325] width 621 height 558
click at [419, 558] on img "Go to item" at bounding box center [436, 566] width 74 height 75
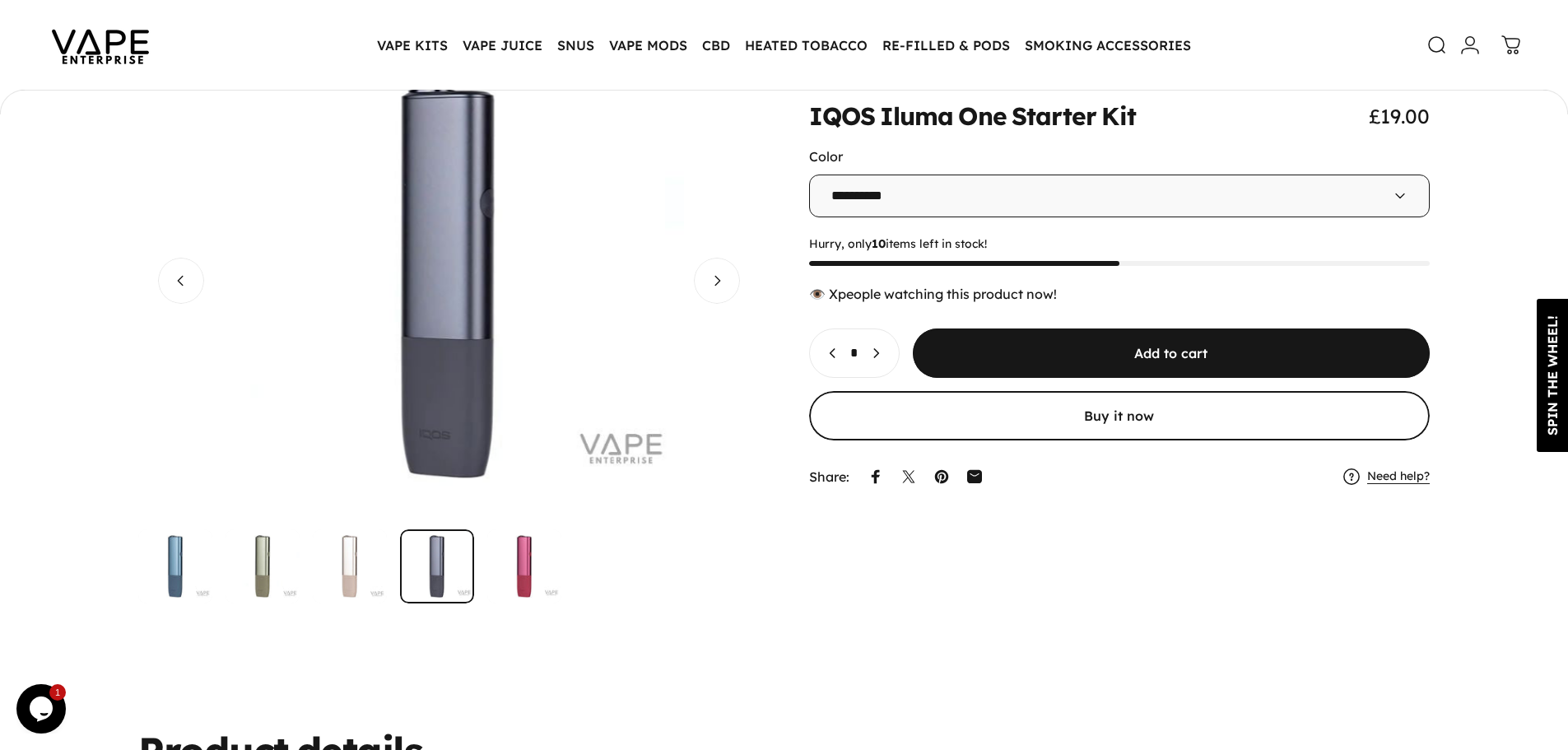
click at [510, 561] on img "Go to item" at bounding box center [524, 566] width 74 height 75
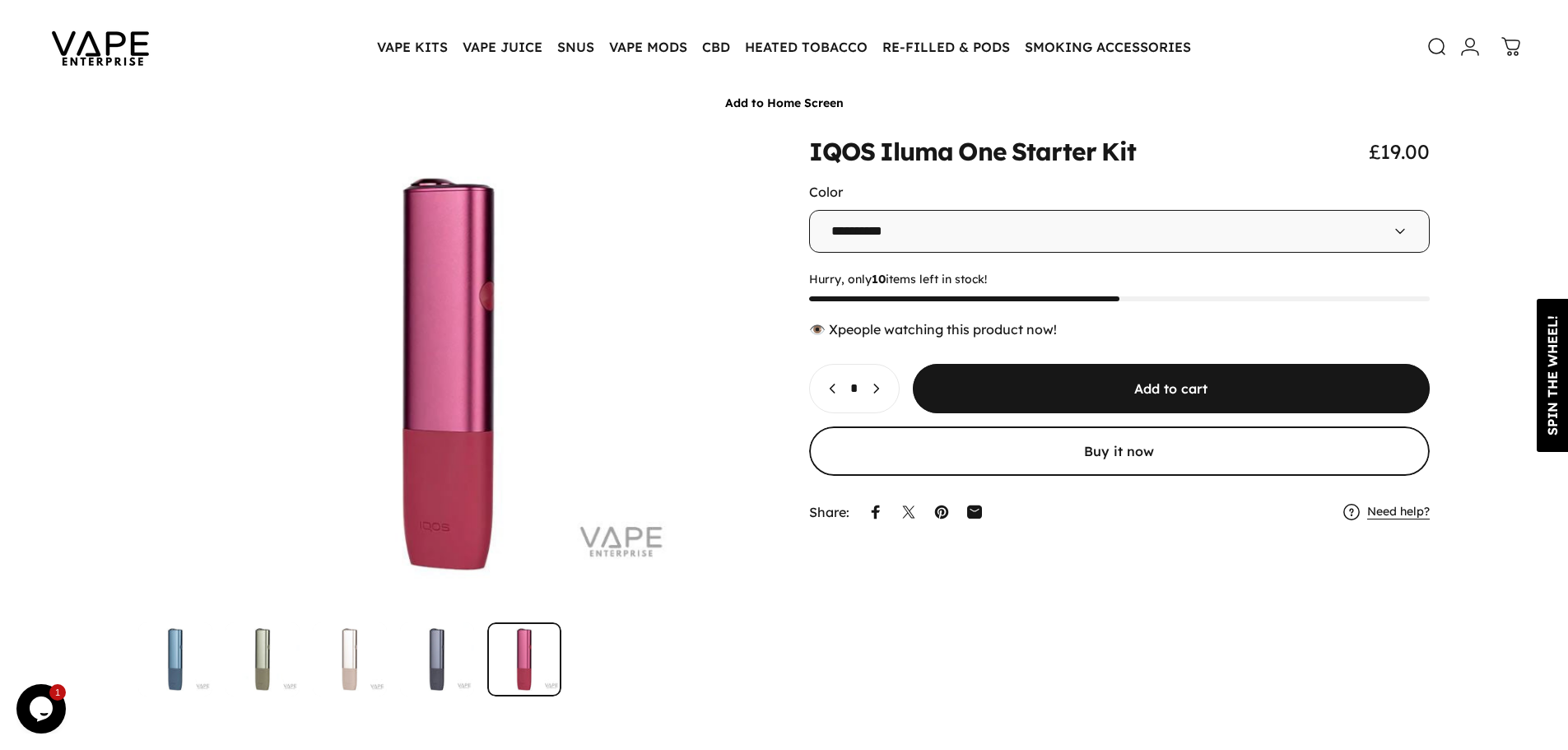
scroll to position [0, 0]
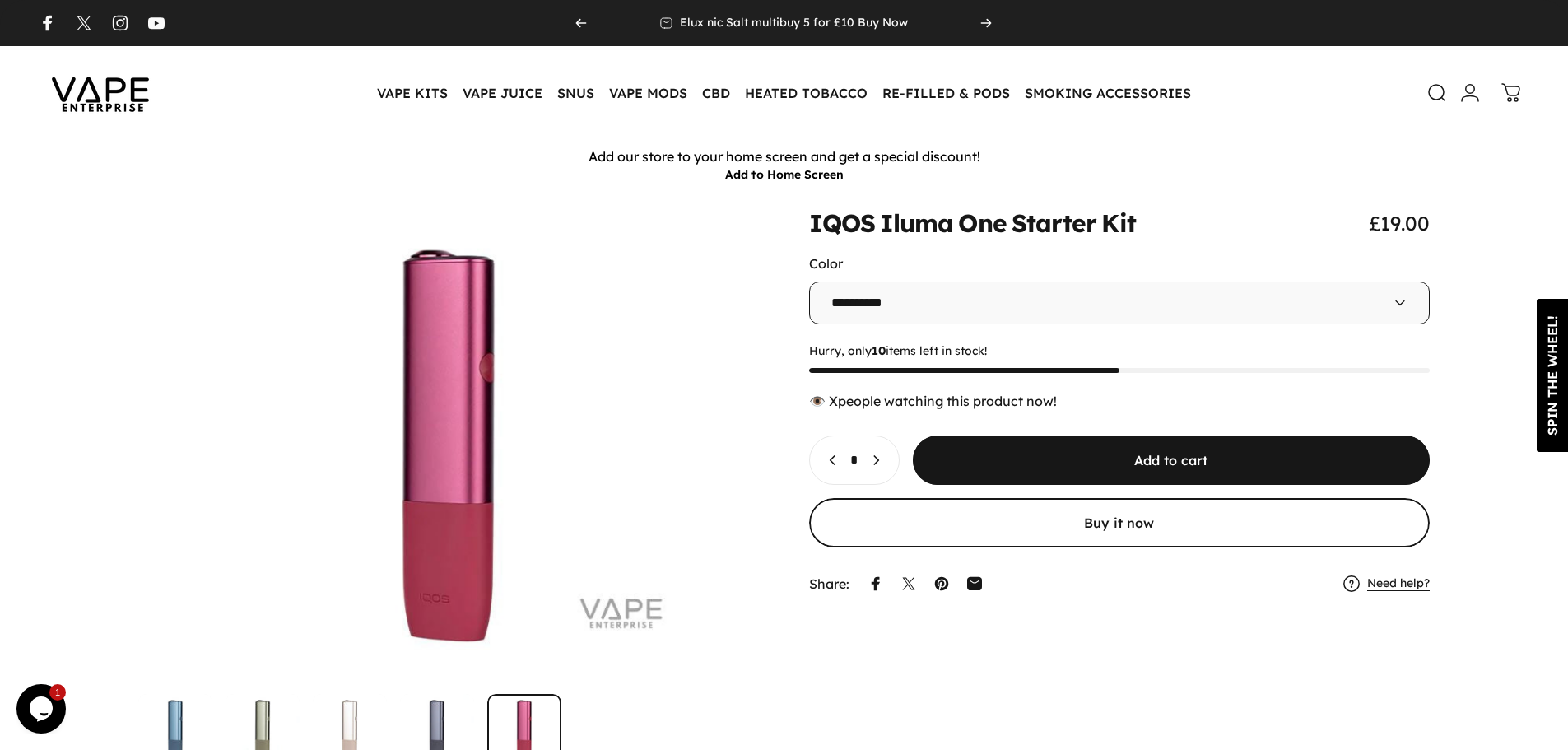
click at [839, 315] on select "**********" at bounding box center [1119, 303] width 621 height 43
click at [1148, 224] on div "IQOS Iluma One Starter Kit £19.00" at bounding box center [1119, 224] width 621 height 25
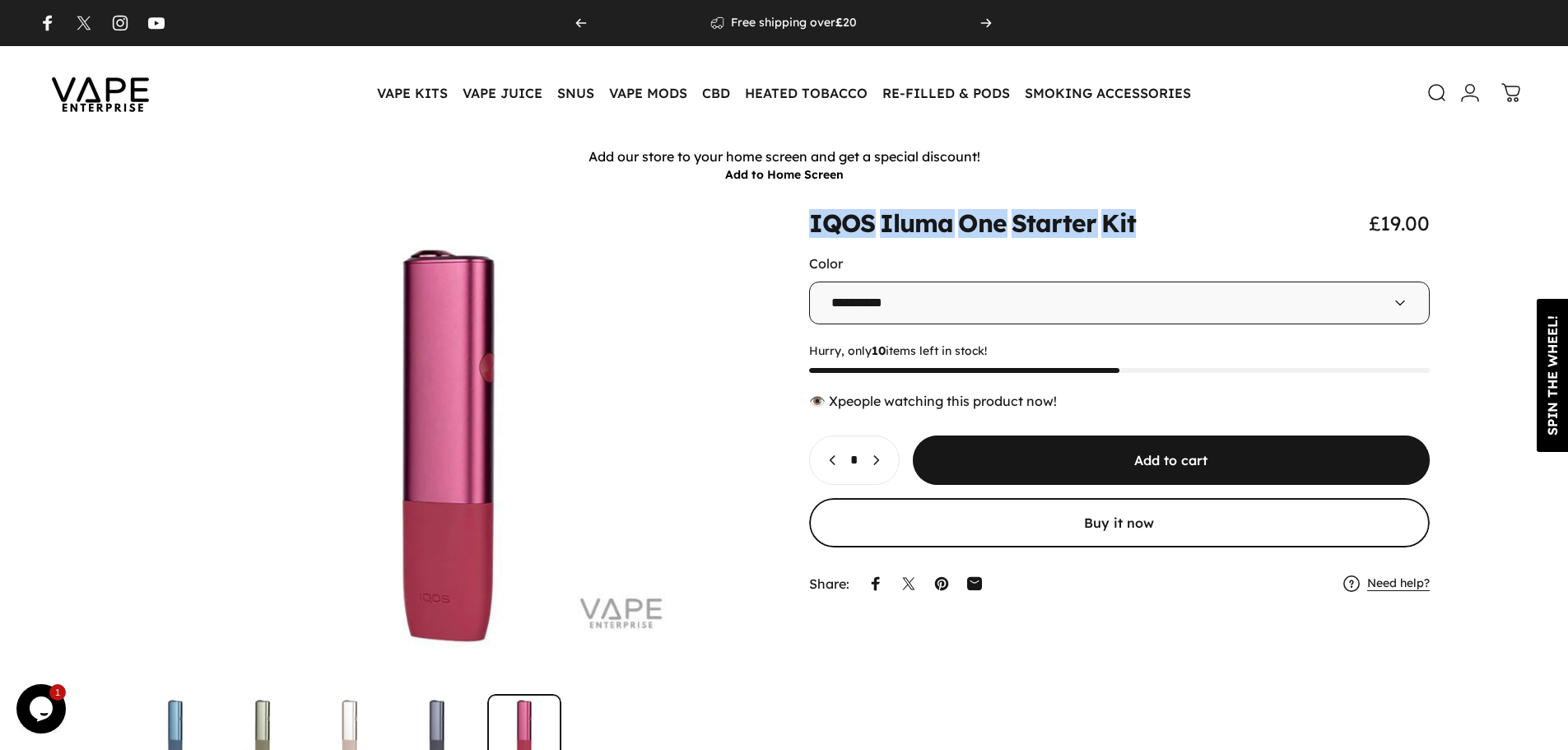
drag, startPoint x: 836, startPoint y: 224, endPoint x: 1144, endPoint y: 215, distance: 308.1
click at [1144, 215] on div "IQOS Iluma One Starter Kit £19.00" at bounding box center [1119, 224] width 621 height 25
copy split-words "IQOS Iluma One Starter Kit"
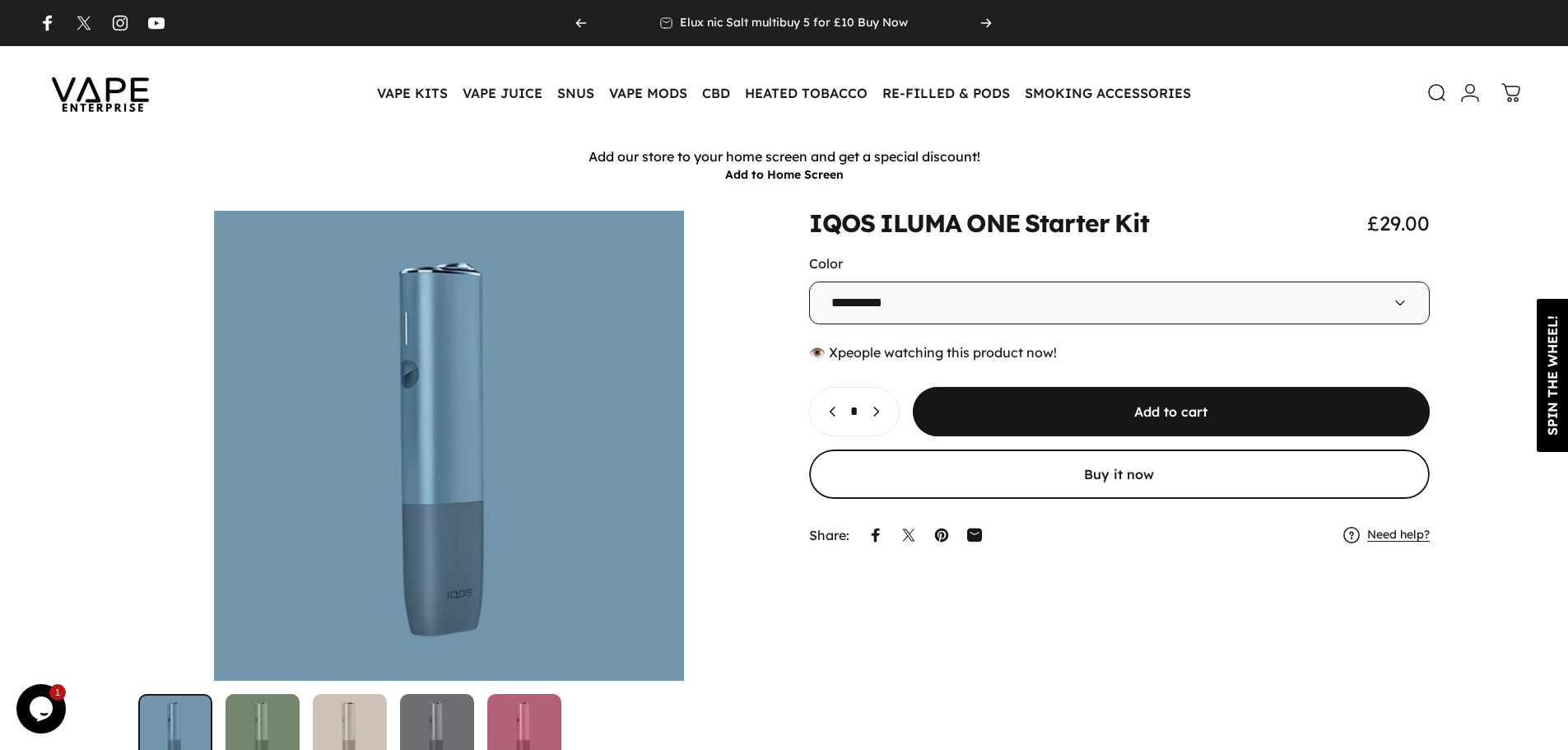
click at [923, 294] on select "**********" at bounding box center [1119, 303] width 621 height 43
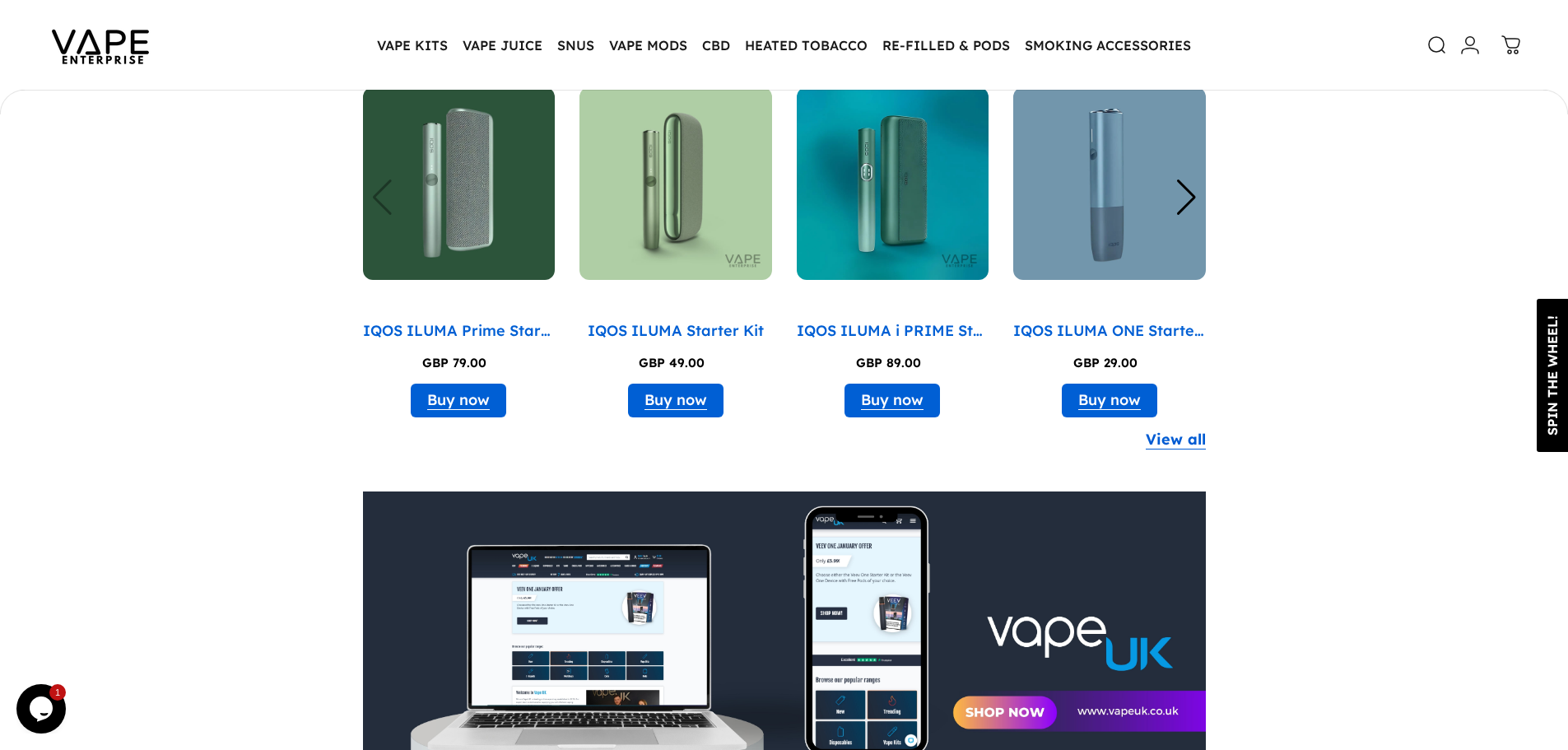
click at [380, 210] on img "1 / 8" at bounding box center [459, 183] width 192 height 193
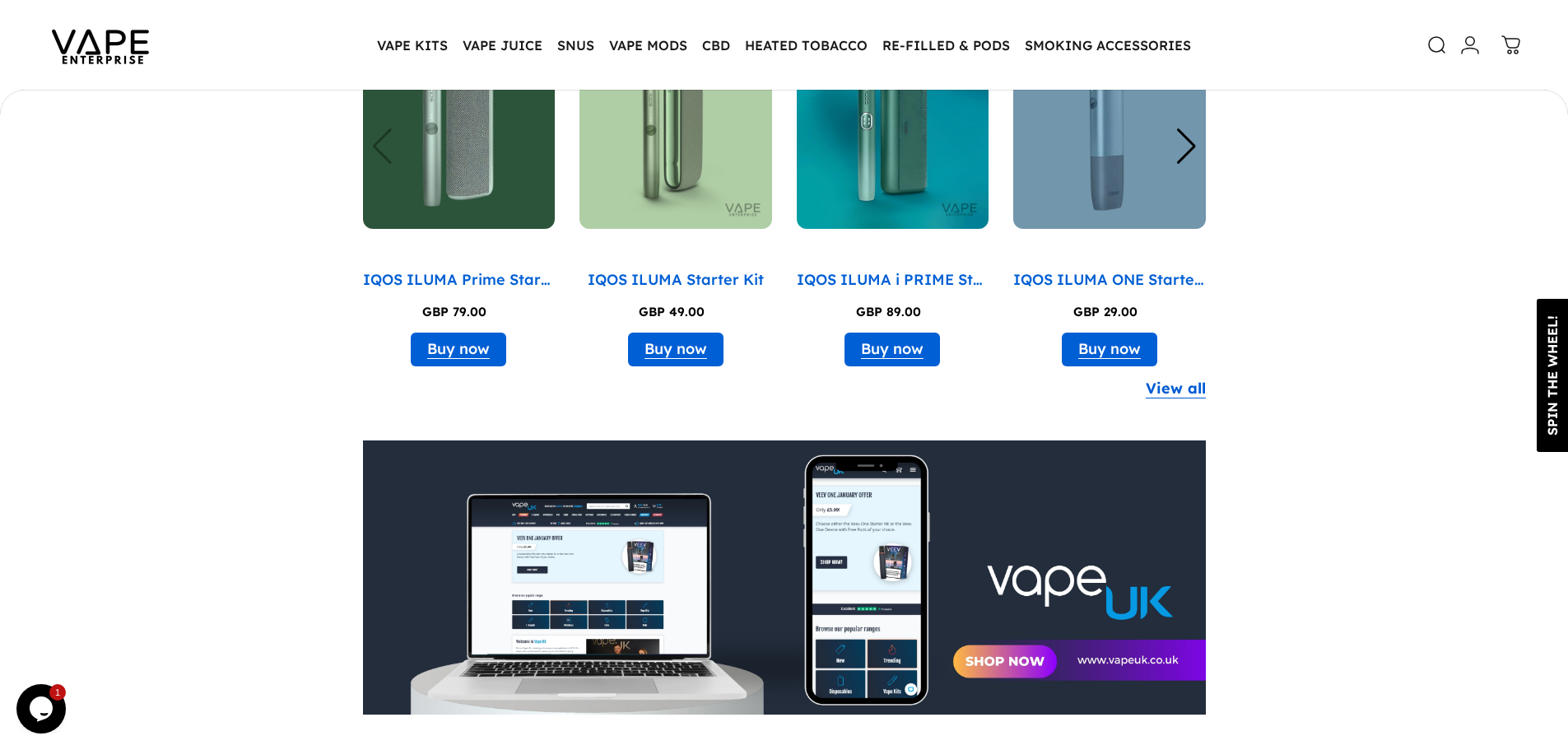
click at [1189, 154] on div "Next slide" at bounding box center [1186, 146] width 22 height 36
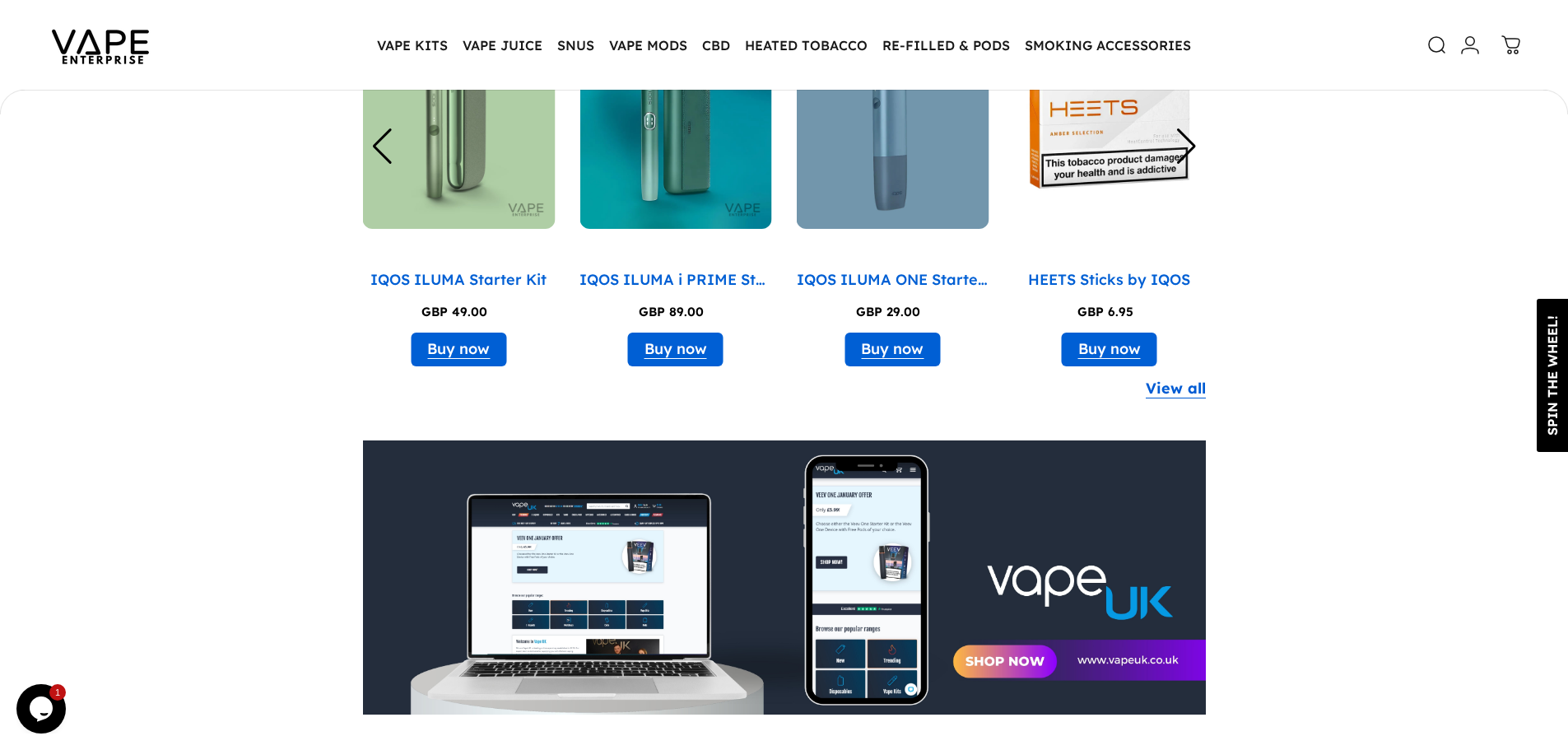
click at [1189, 154] on div "Next slide" at bounding box center [1186, 146] width 22 height 36
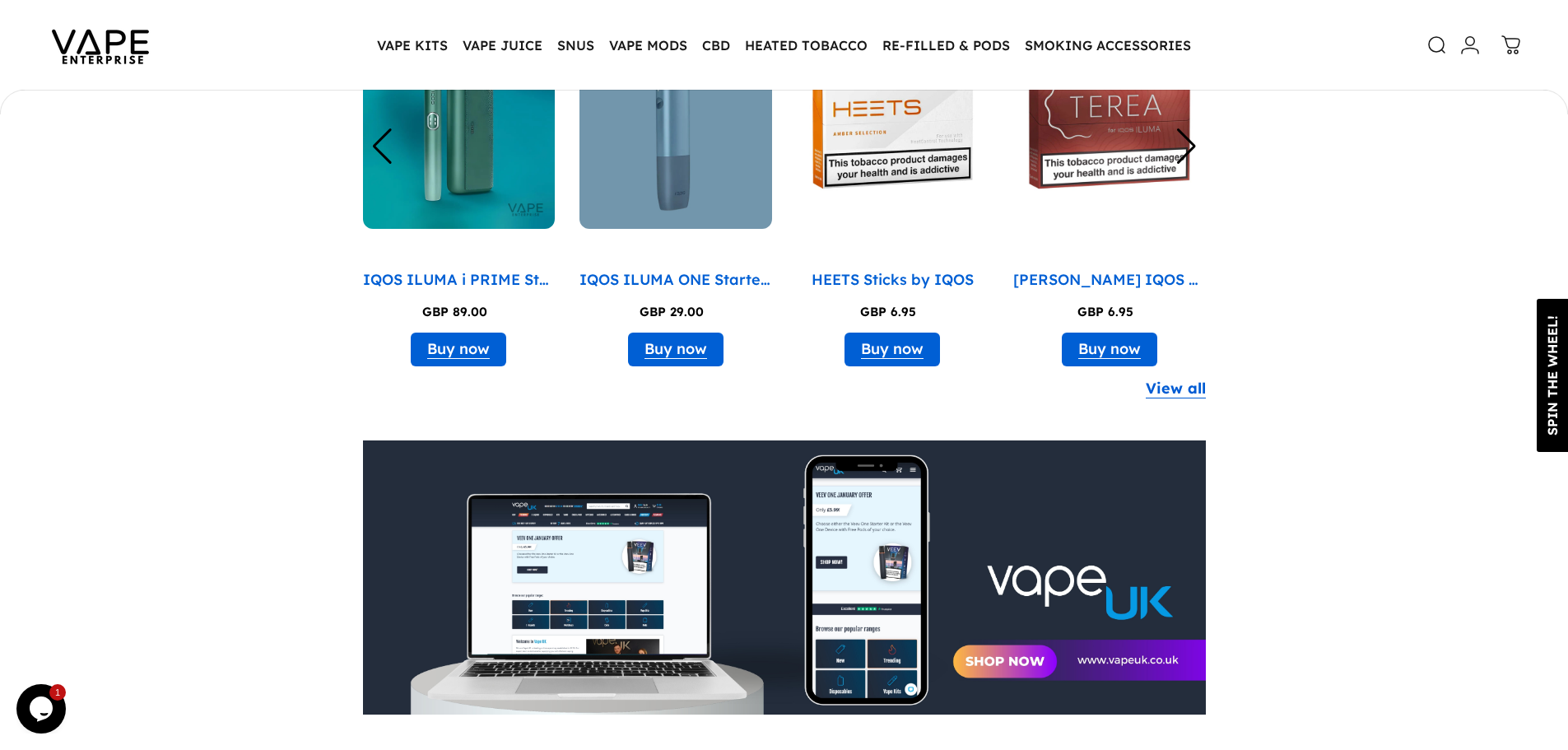
click at [1189, 154] on div "Next slide" at bounding box center [1186, 146] width 22 height 36
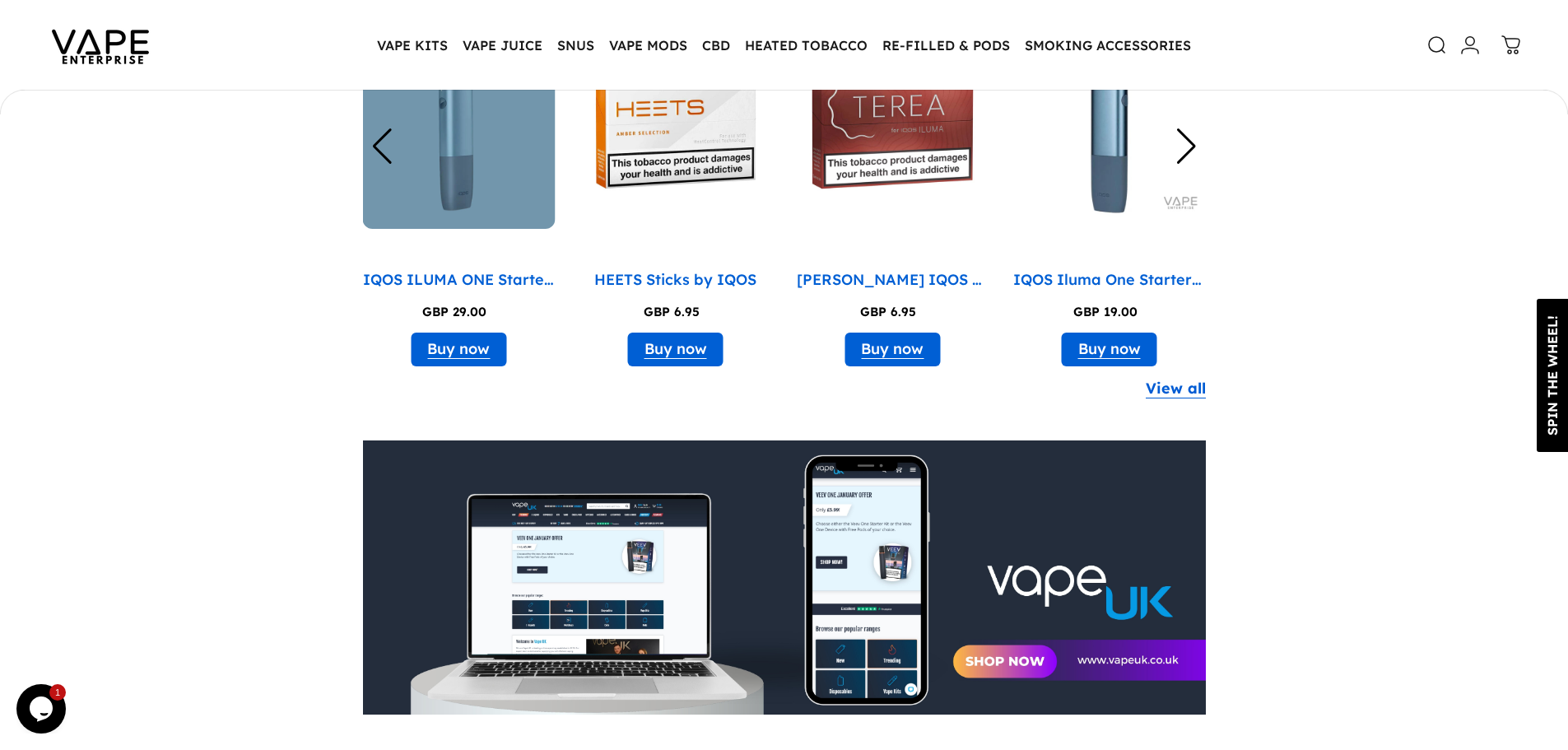
click at [1189, 154] on div "Next slide" at bounding box center [1186, 146] width 22 height 36
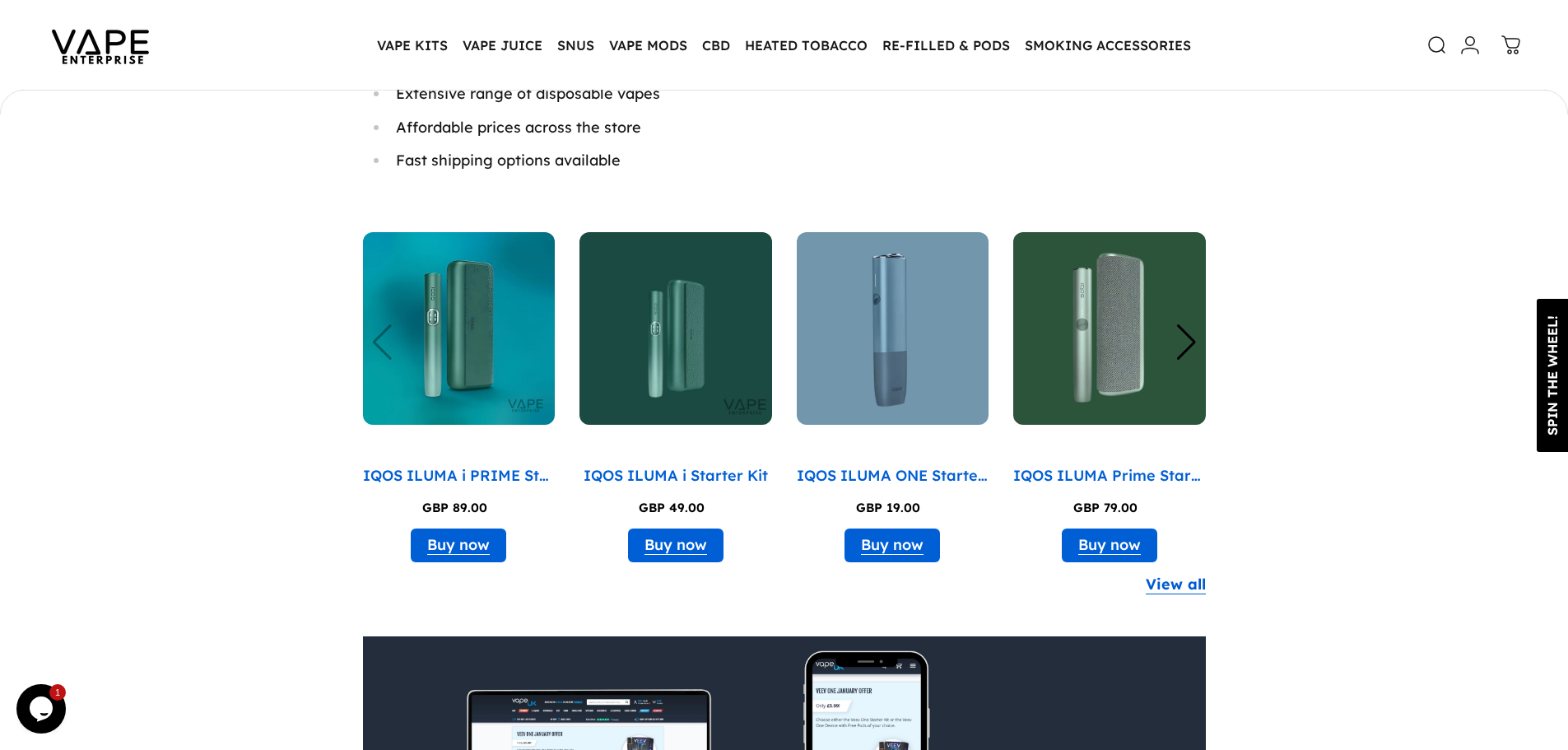
click at [1189, 350] on div "Next slide" at bounding box center [1186, 342] width 22 height 36
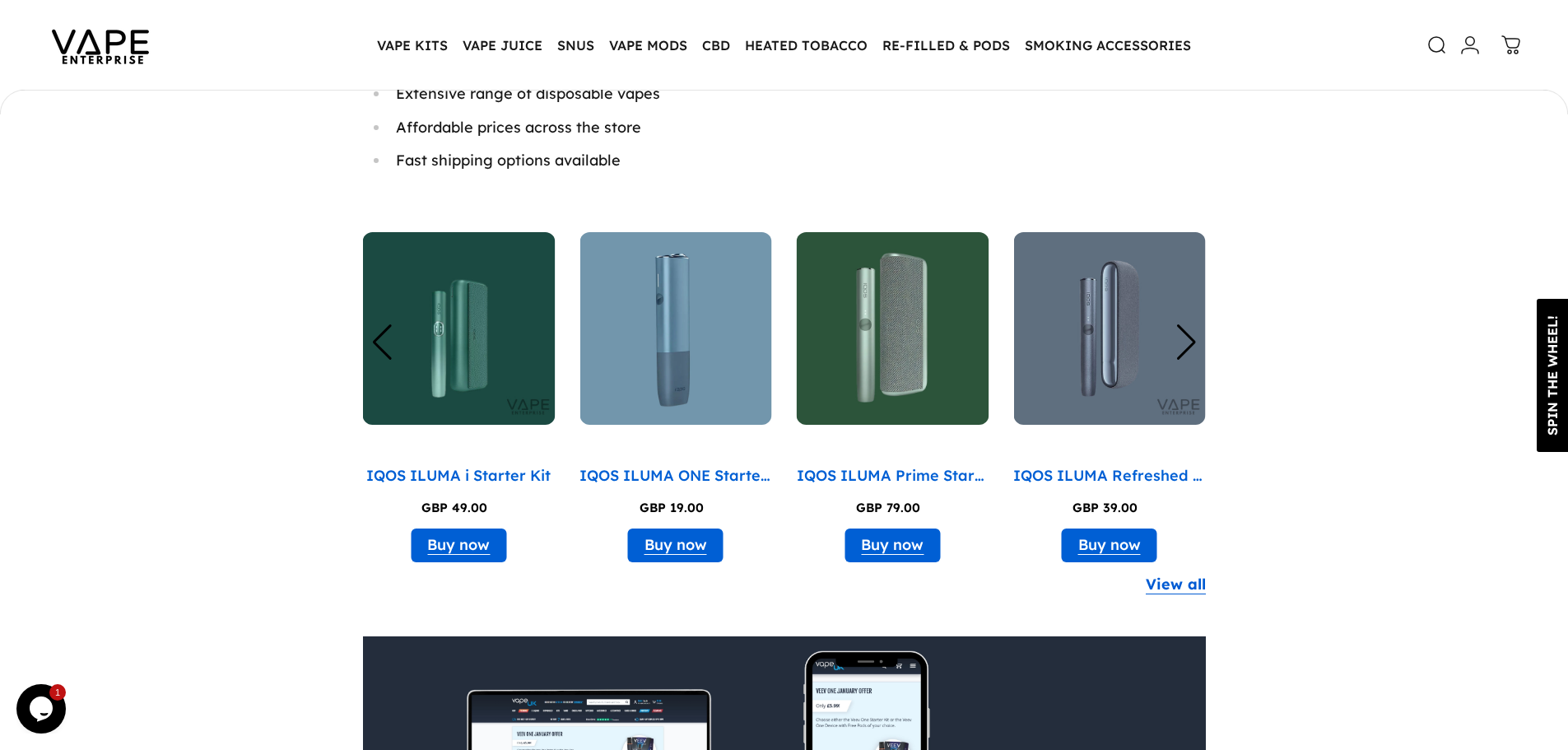
click at [1189, 350] on div "Next slide" at bounding box center [1186, 342] width 22 height 36
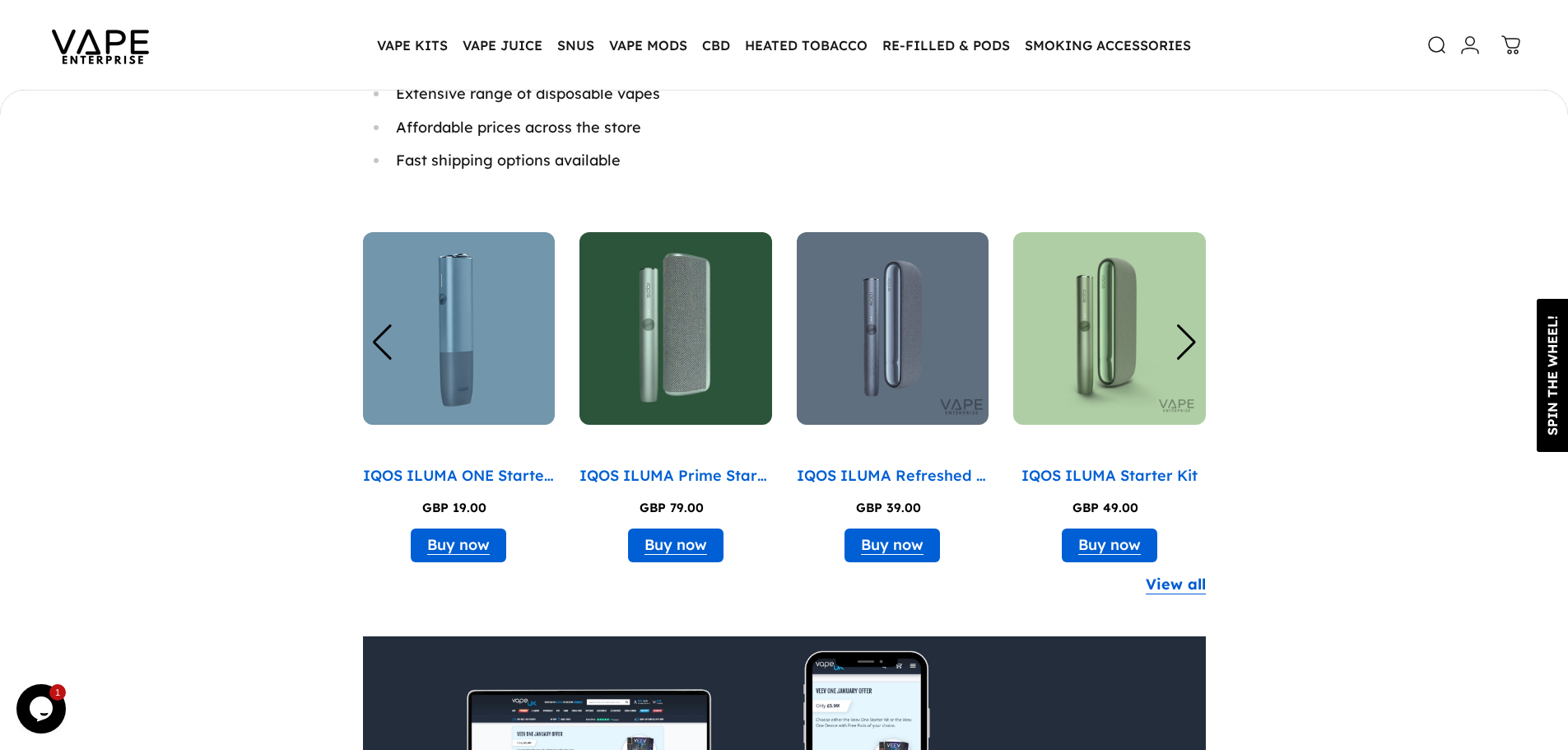
click at [386, 353] on div "Previous slide" at bounding box center [382, 342] width 22 height 36
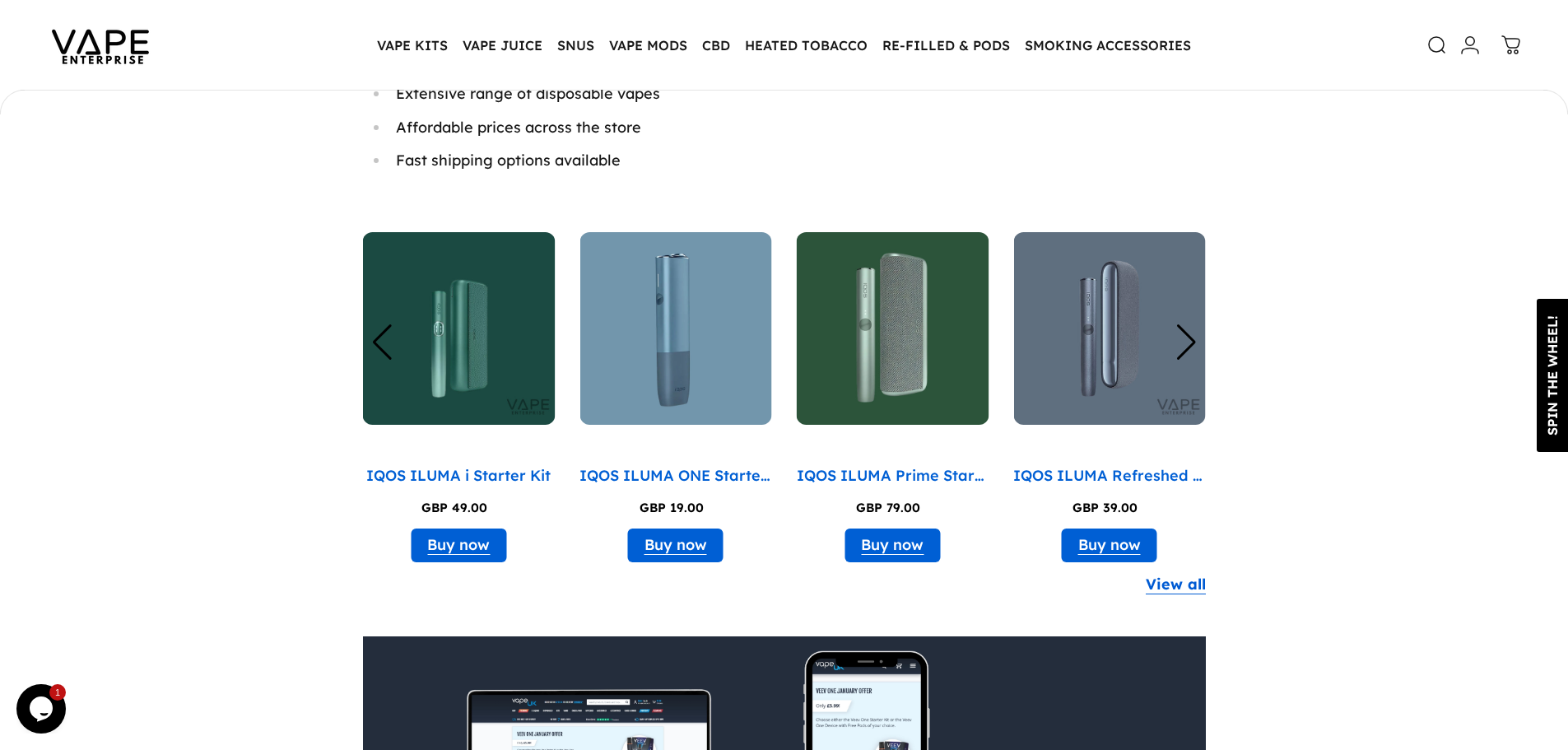
click at [386, 353] on div "Previous slide" at bounding box center [382, 342] width 22 height 36
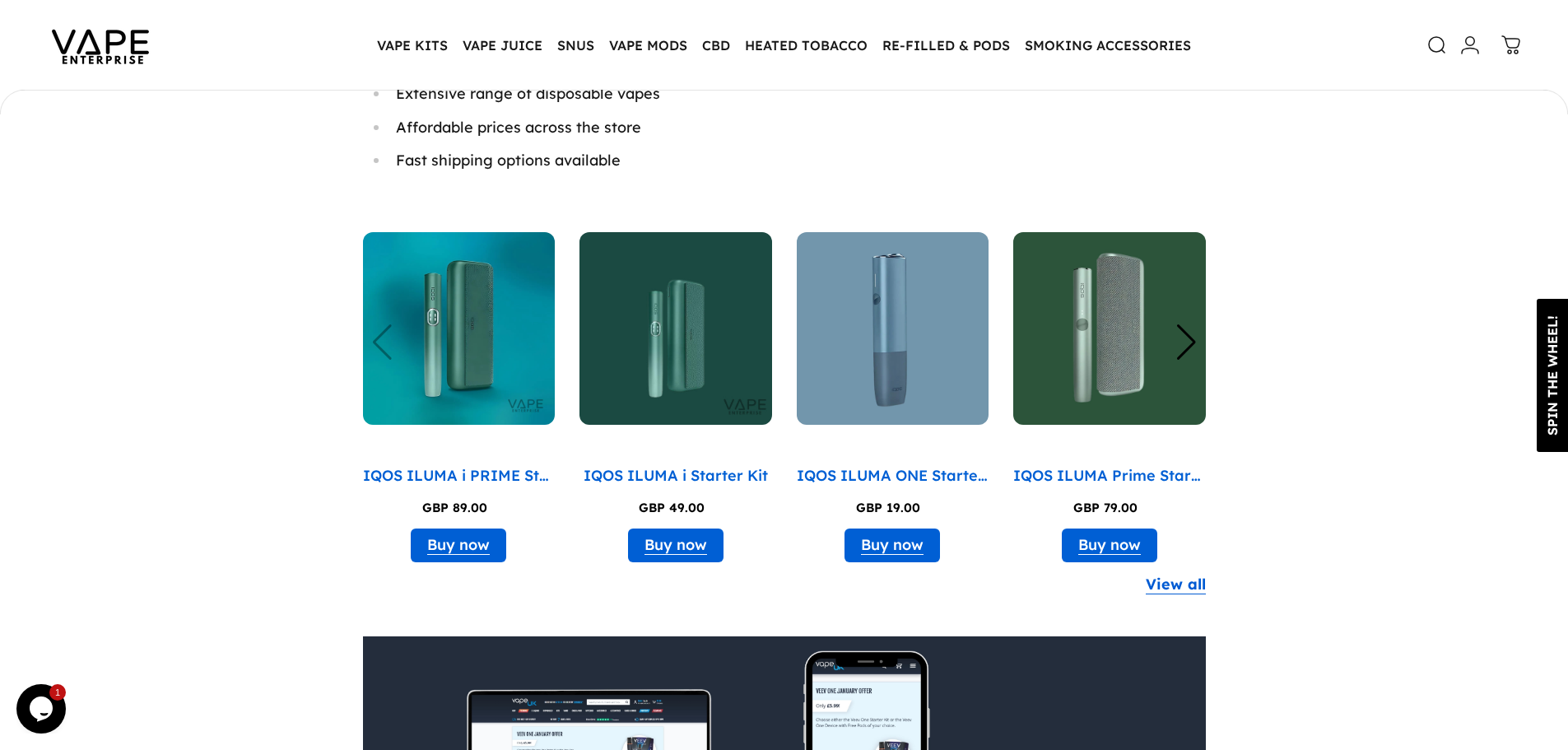
drag, startPoint x: 317, startPoint y: 474, endPoint x: 502, endPoint y: 481, distance: 185.1
click at [448, 472] on p "IQOS ILUMA i PRIME Starter Kit" at bounding box center [459, 476] width 192 height 24
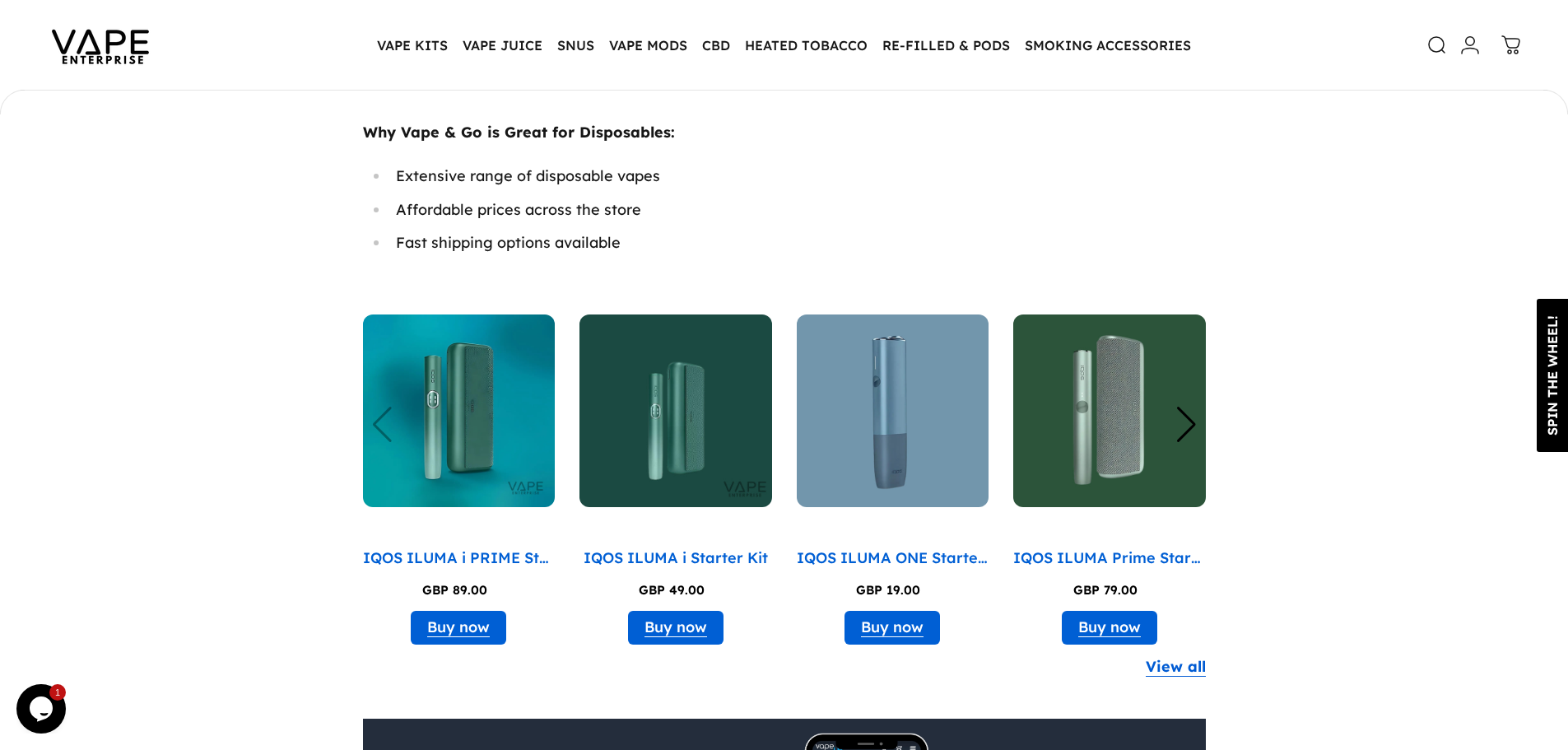
scroll to position [5227, 0]
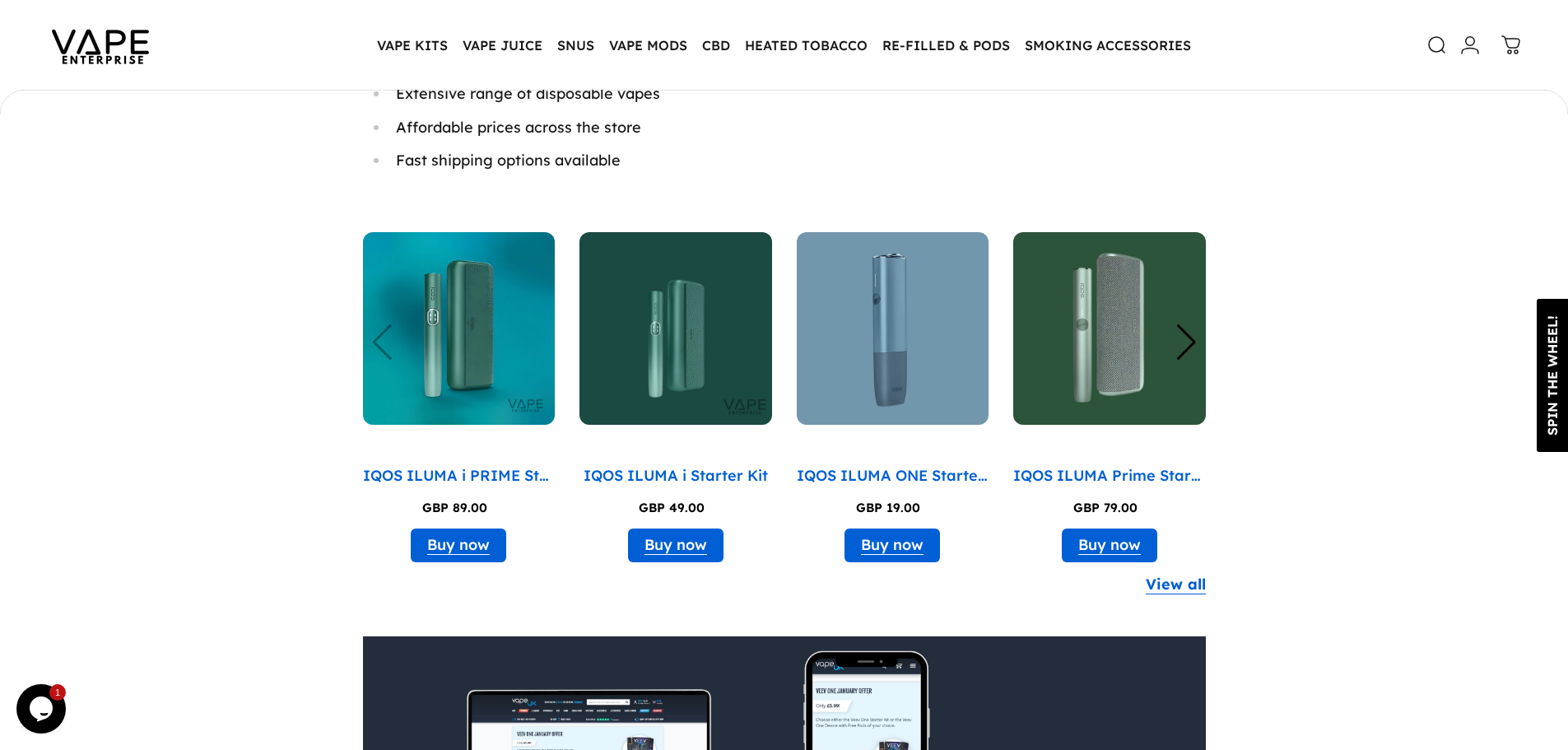
drag, startPoint x: 575, startPoint y: 473, endPoint x: 743, endPoint y: 490, distance: 168.9
click at [743, 490] on div "IQOS ILUMA i PRIME Starter Kit GBP 89.00 Buy now IQOS ILUMA i Starter Kit GBP 4…" at bounding box center [784, 379] width 843 height 374
click at [636, 472] on p "IQOS ILUMA i Starter Kit" at bounding box center [675, 476] width 185 height 24
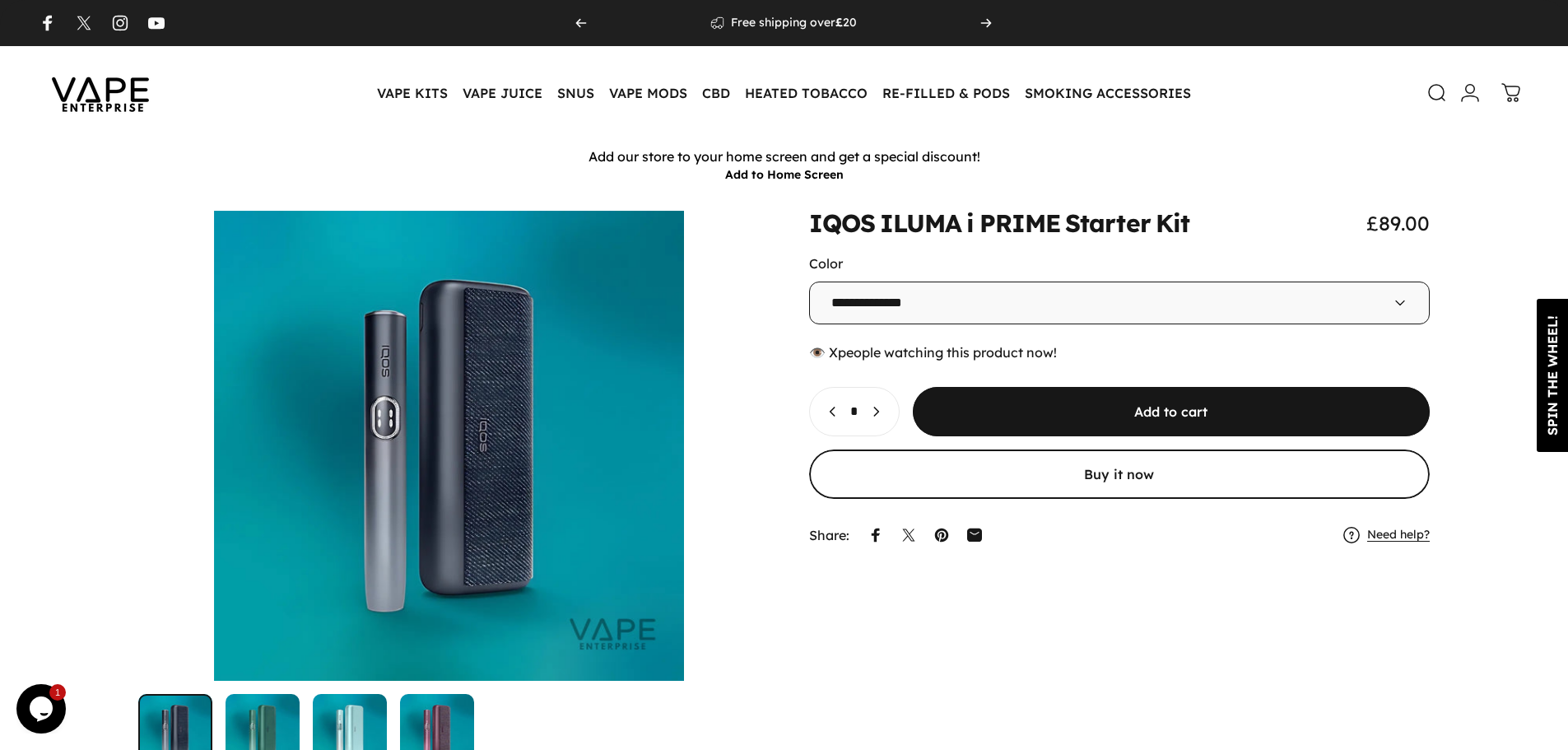
drag, startPoint x: 796, startPoint y: 224, endPoint x: 1240, endPoint y: 231, distance: 444.1
click at [1240, 231] on div "**********" at bounding box center [784, 490] width 1489 height 558
copy split-words "IQOS ILUMA i PRIME Starter Kit"
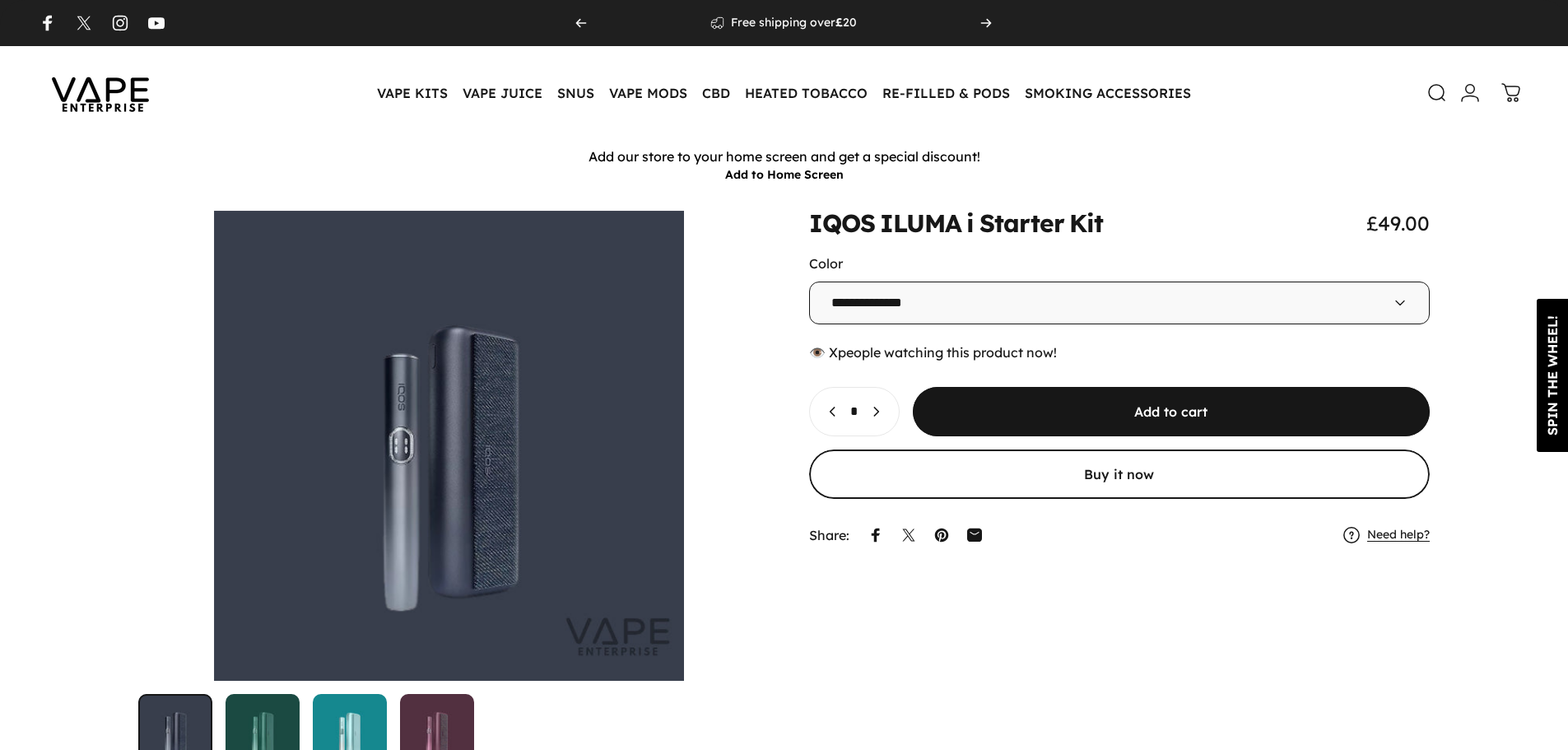
click at [1155, 286] on select "**********" at bounding box center [1119, 303] width 621 height 43
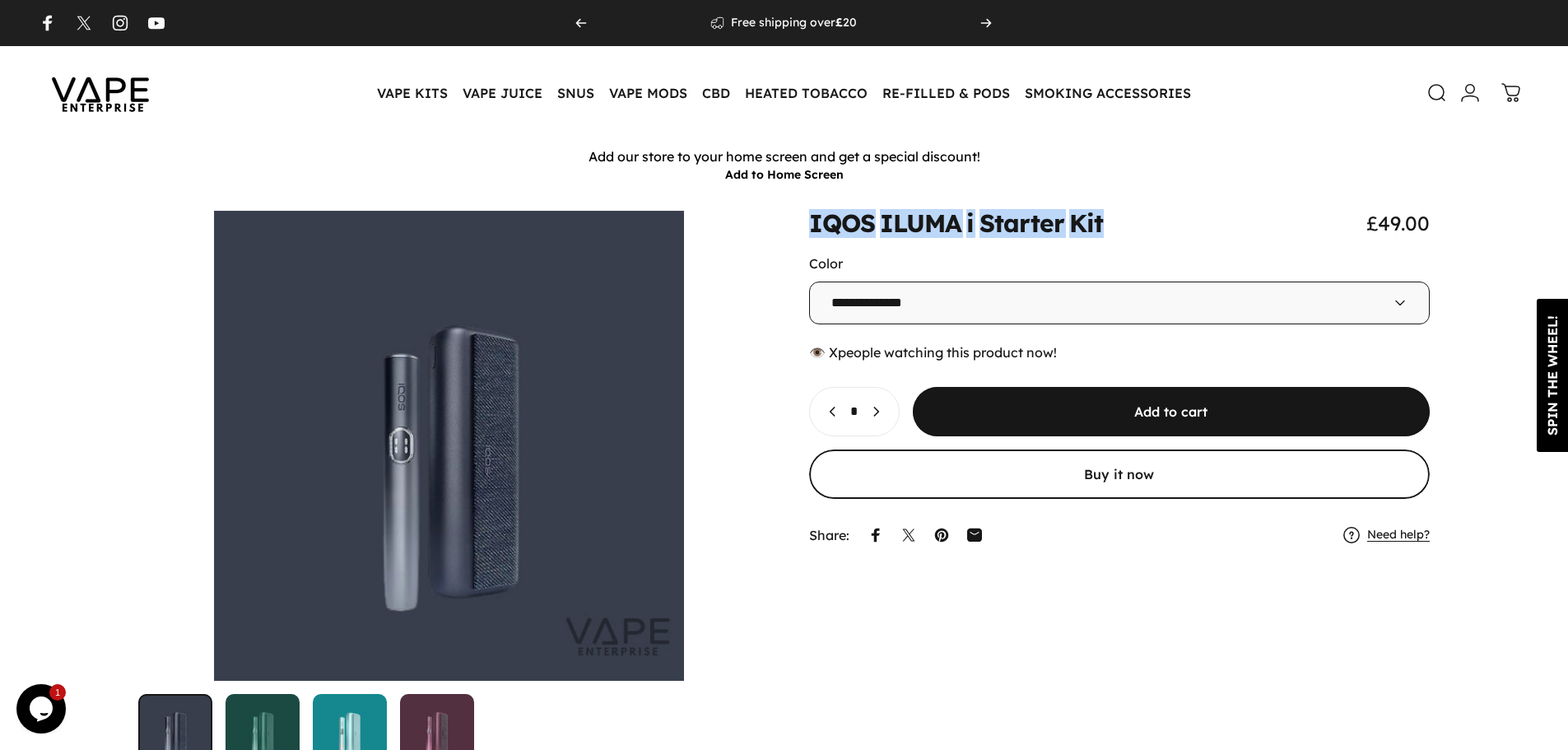
drag, startPoint x: 1121, startPoint y: 223, endPoint x: 797, endPoint y: 218, distance: 324.0
click at [797, 218] on div "**********" at bounding box center [784, 490] width 1489 height 558
